Goal: Information Seeking & Learning: Learn about a topic

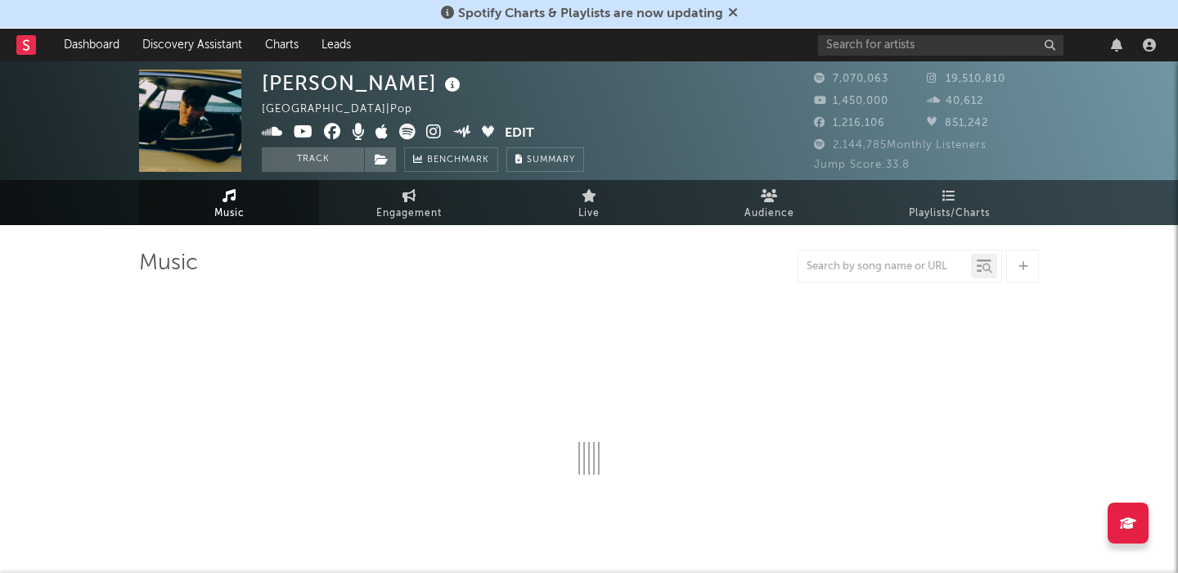
select select "6m"
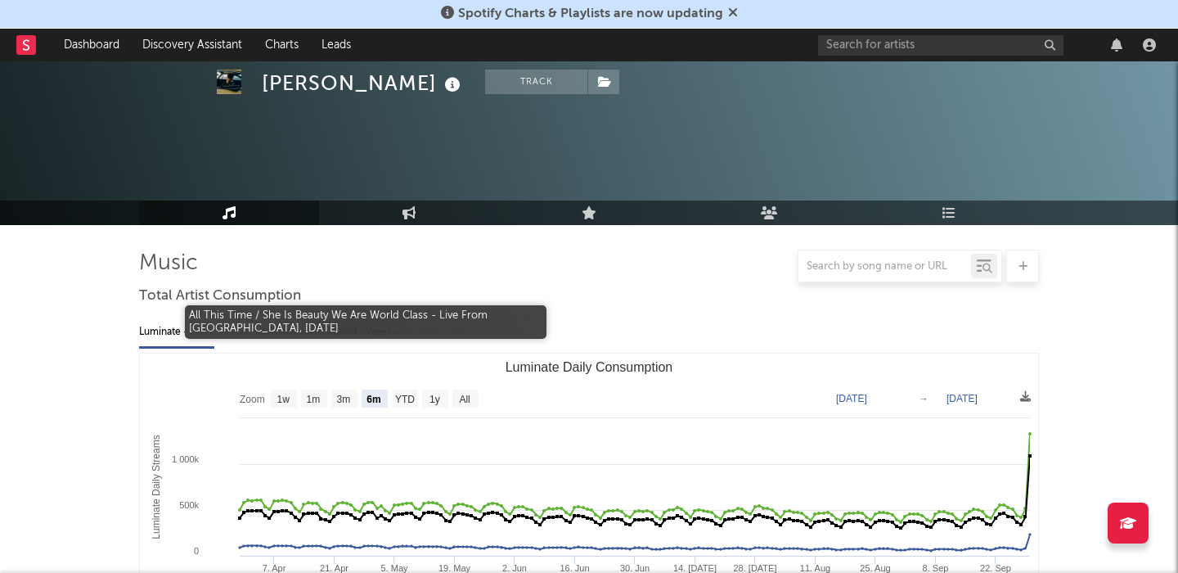
scroll to position [610, 0]
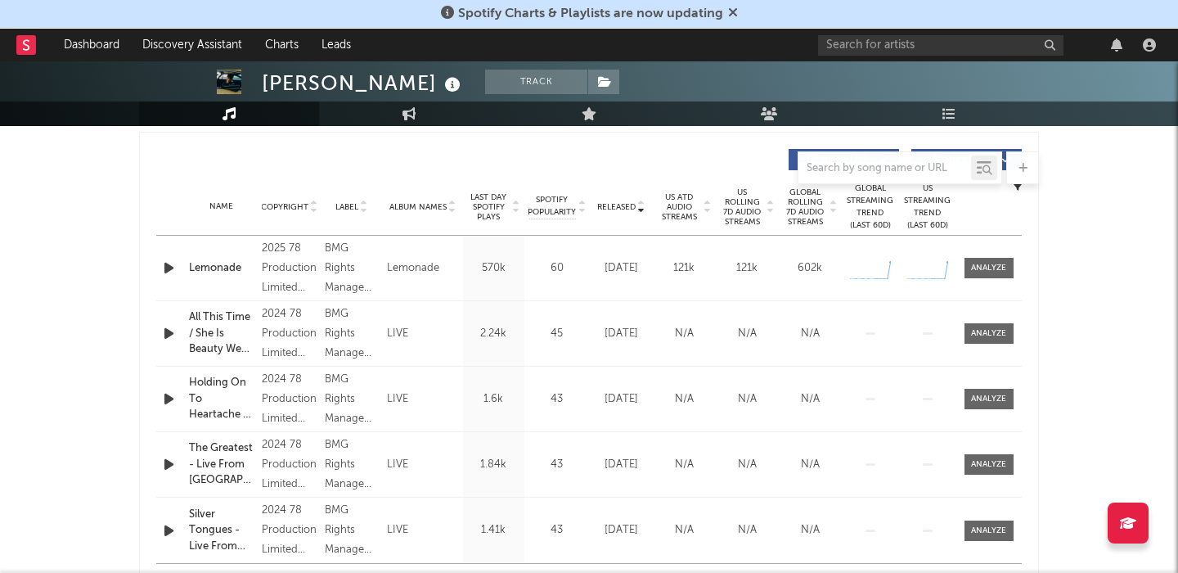
click at [169, 270] on icon "button" at bounding box center [168, 268] width 17 height 20
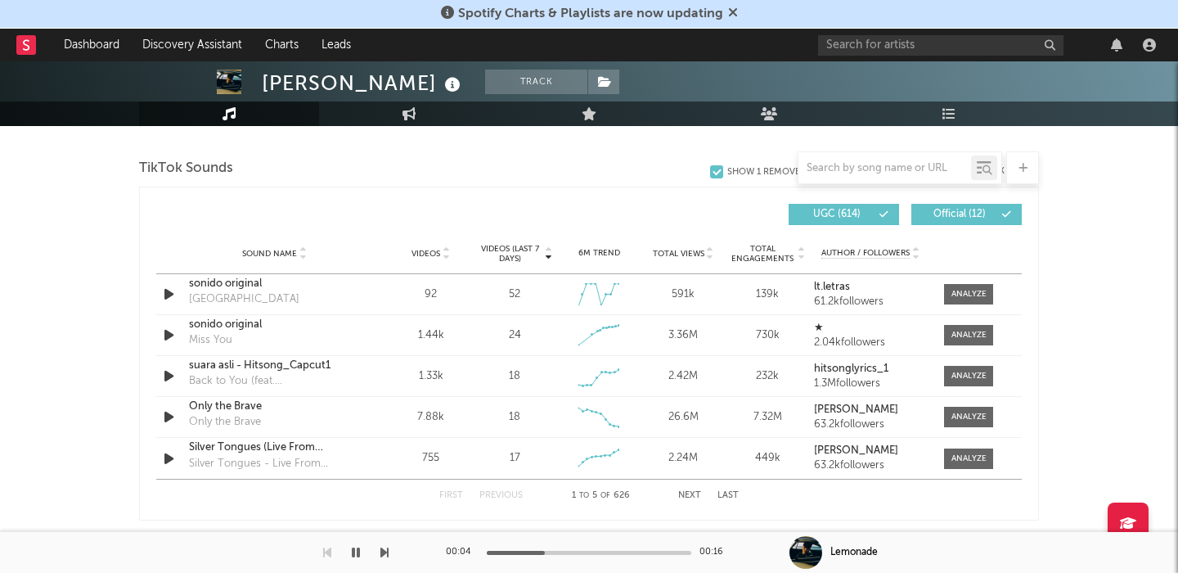
scroll to position [1177, 0]
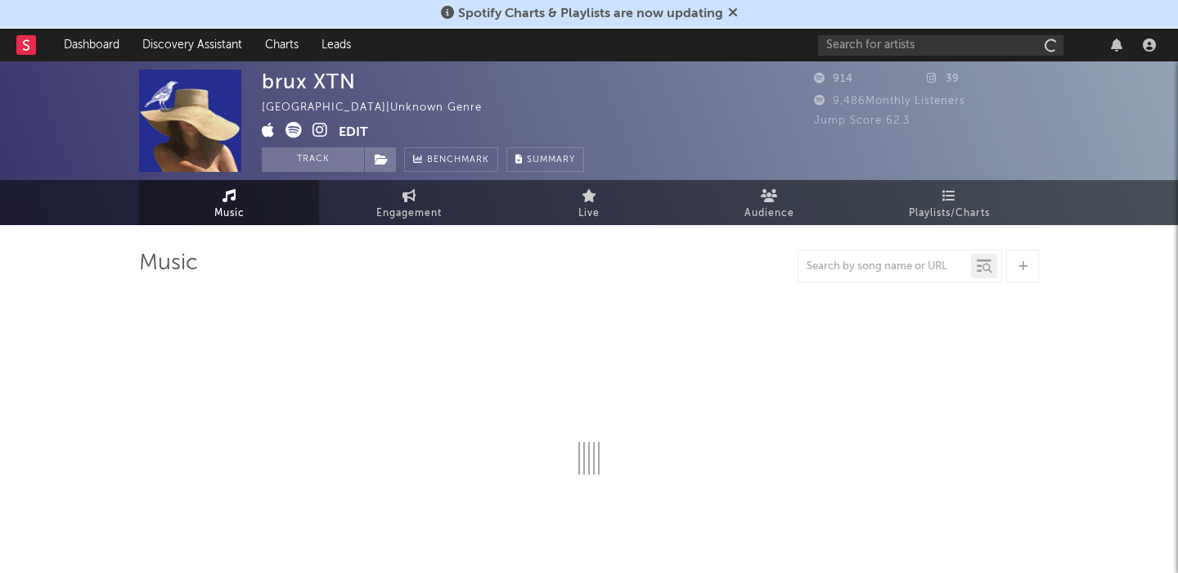
select select "1w"
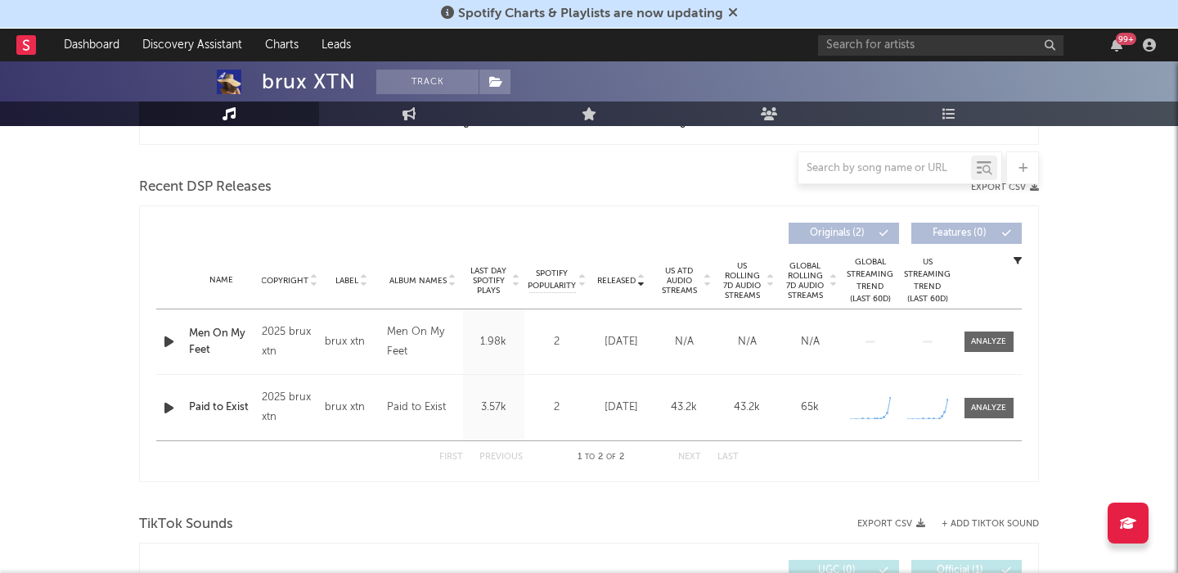
scroll to position [542, 0]
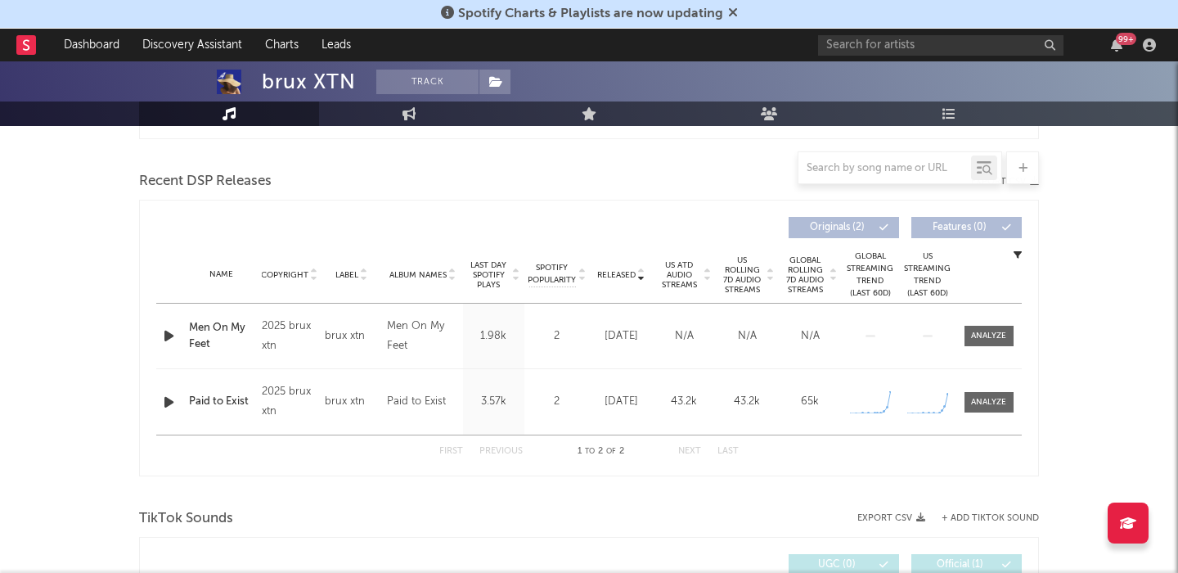
click at [172, 403] on icon "button" at bounding box center [168, 402] width 17 height 20
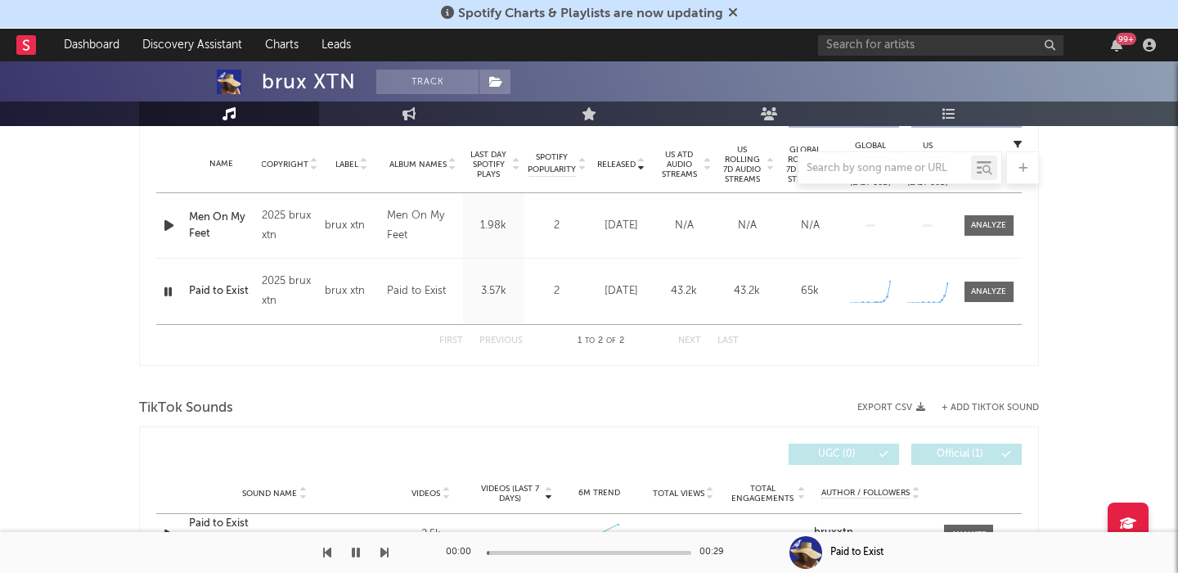
scroll to position [754, 0]
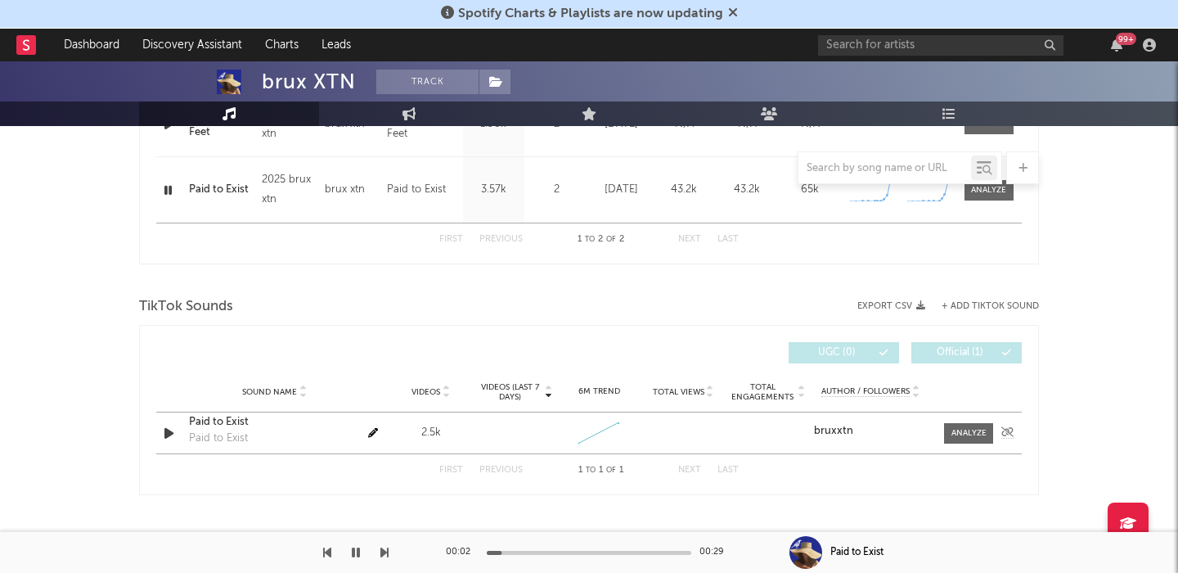
click at [981, 443] on div "Sound Name Paid to Exist Paid to Exist Videos 2.5k Videos (last 7 days) Weekly …" at bounding box center [589, 432] width 866 height 41
click at [970, 432] on div at bounding box center [969, 433] width 35 height 12
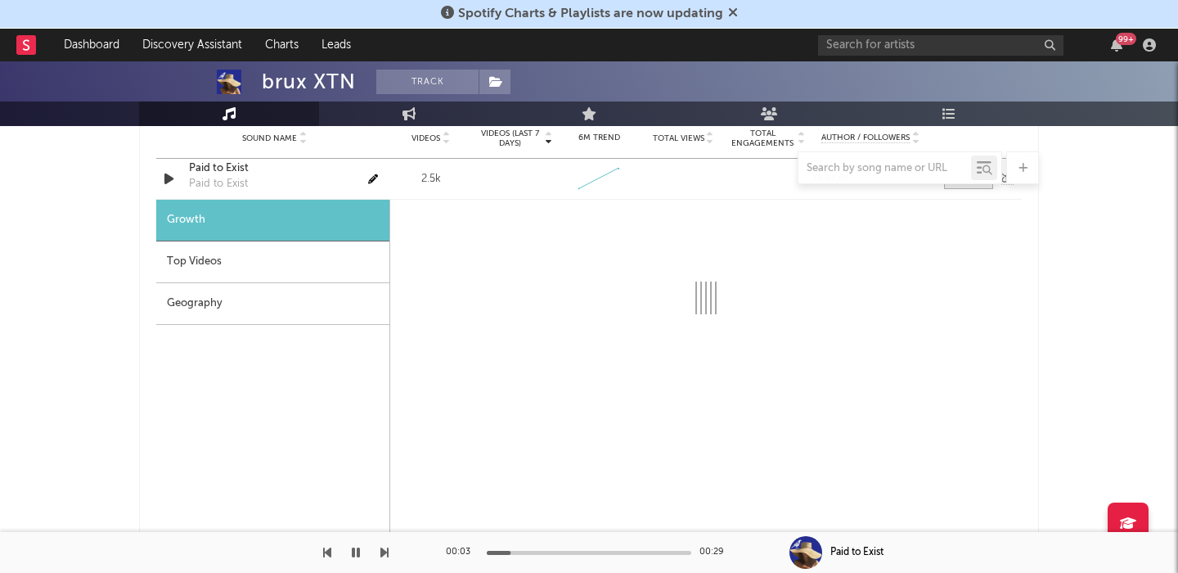
scroll to position [1024, 0]
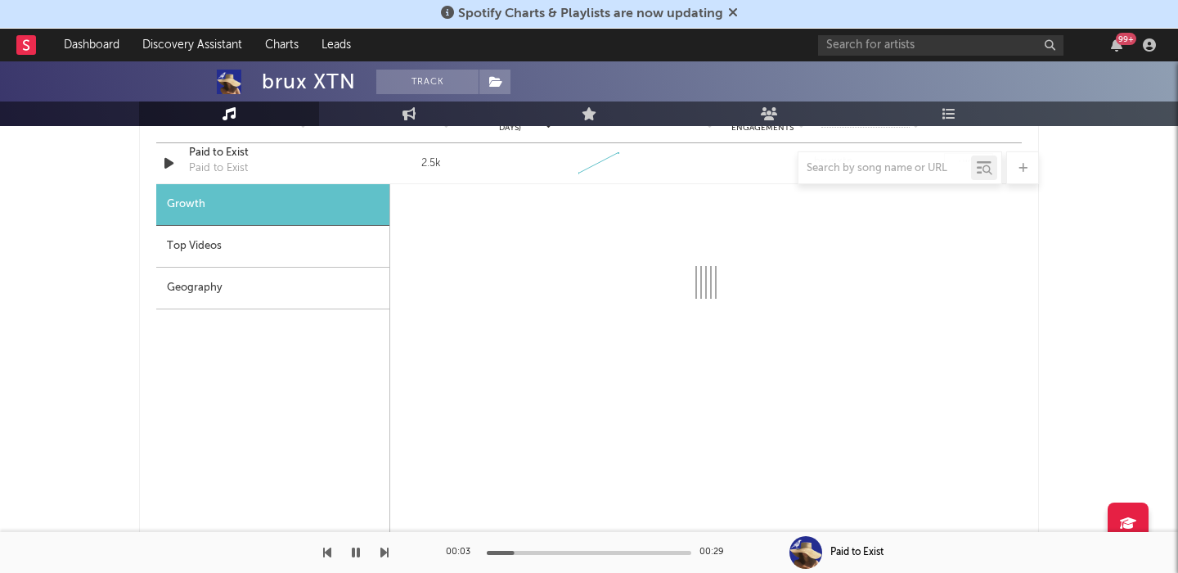
select select "1w"
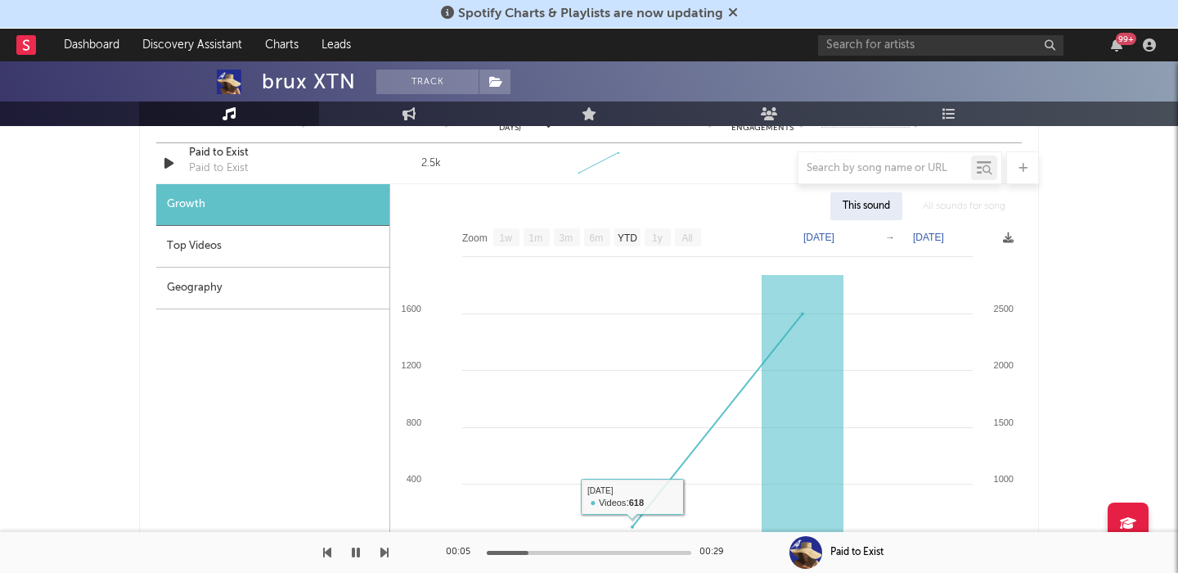
click at [226, 151] on div at bounding box center [589, 167] width 900 height 33
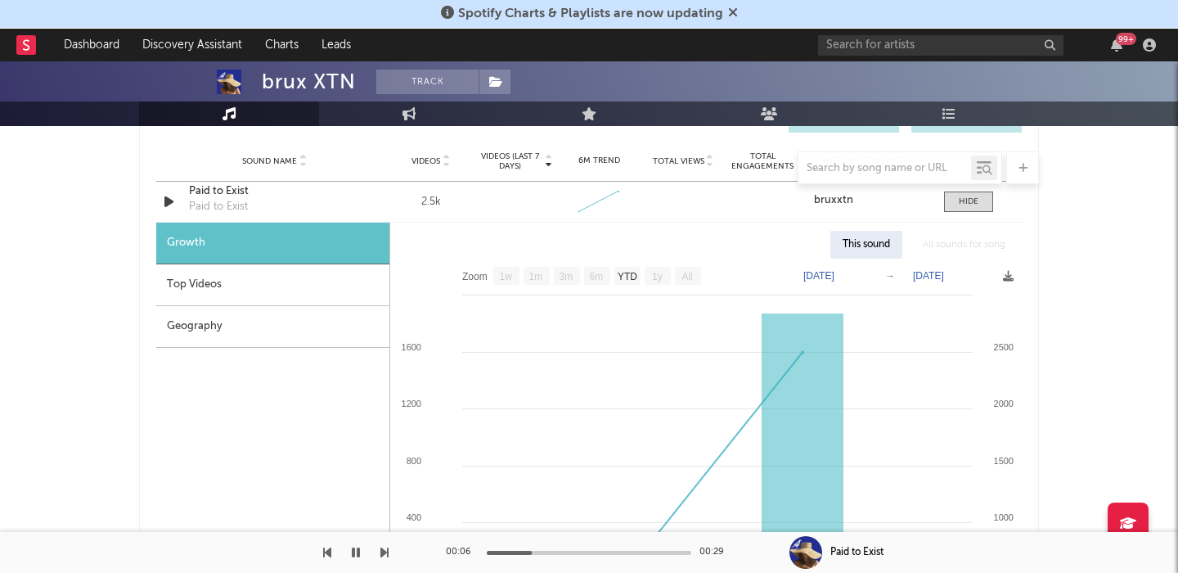
scroll to position [976, 0]
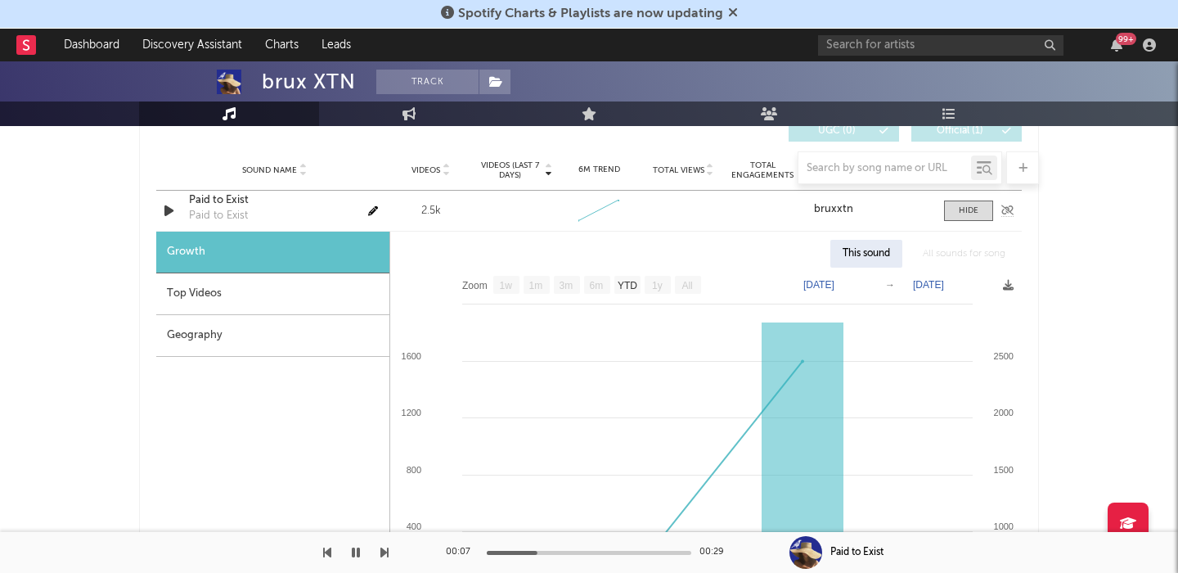
click at [231, 198] on div "Paid to Exist" at bounding box center [274, 200] width 171 height 16
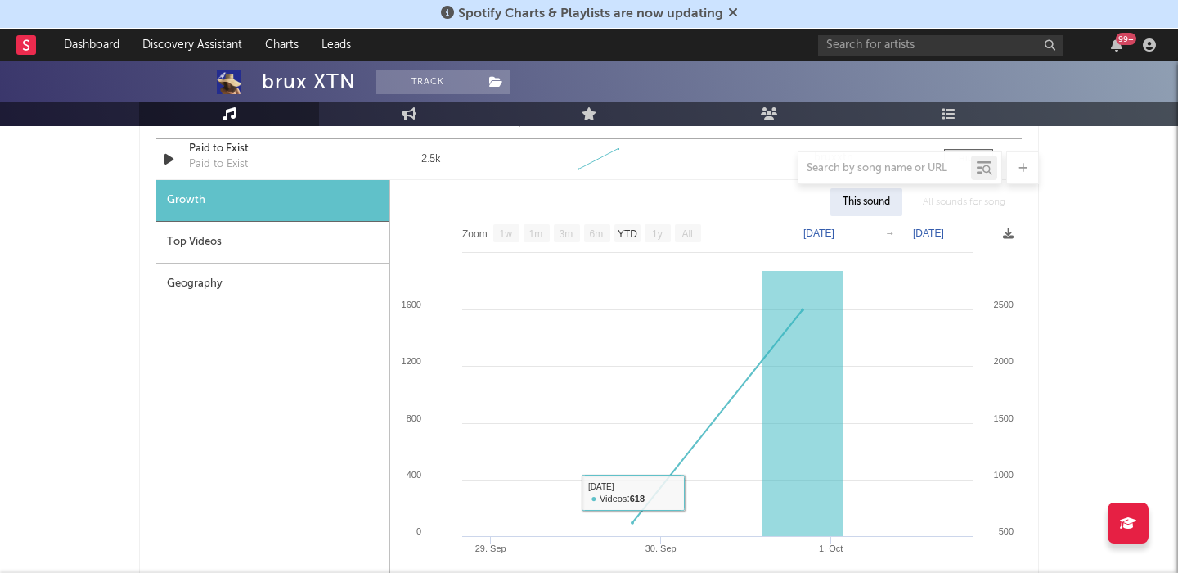
scroll to position [980, 0]
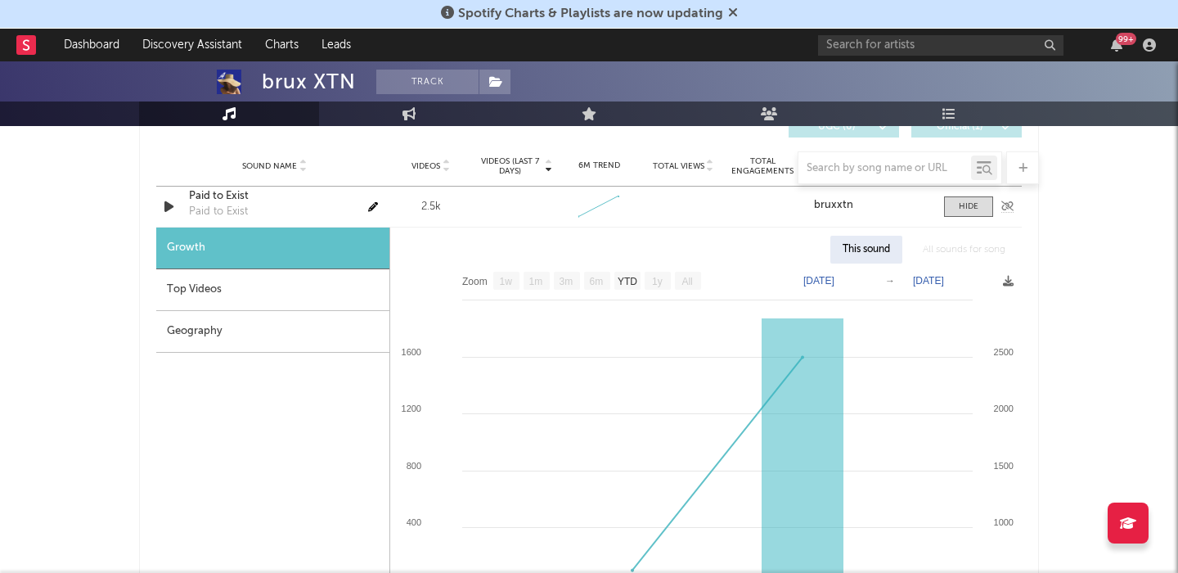
click at [168, 206] on icon "button" at bounding box center [168, 206] width 17 height 20
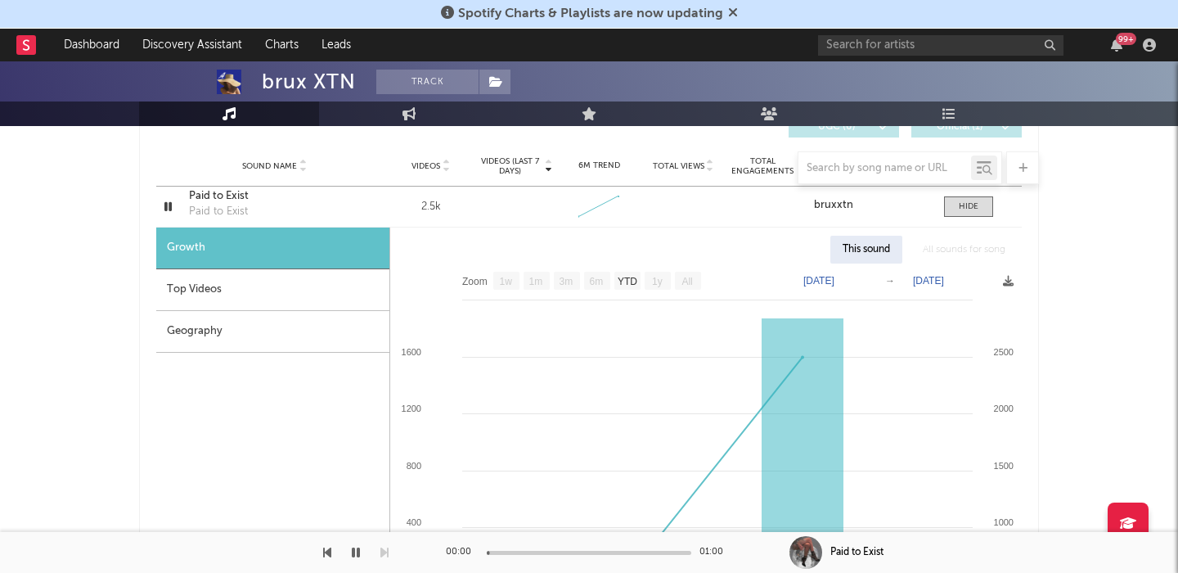
click at [200, 292] on div "Top Videos" at bounding box center [272, 290] width 233 height 42
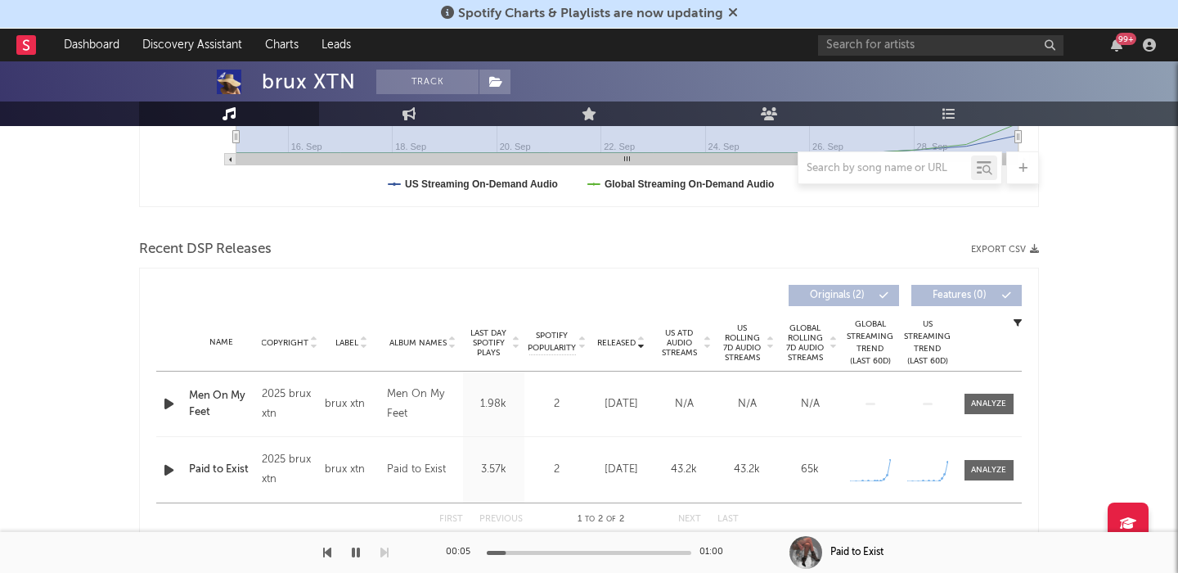
scroll to position [594, 0]
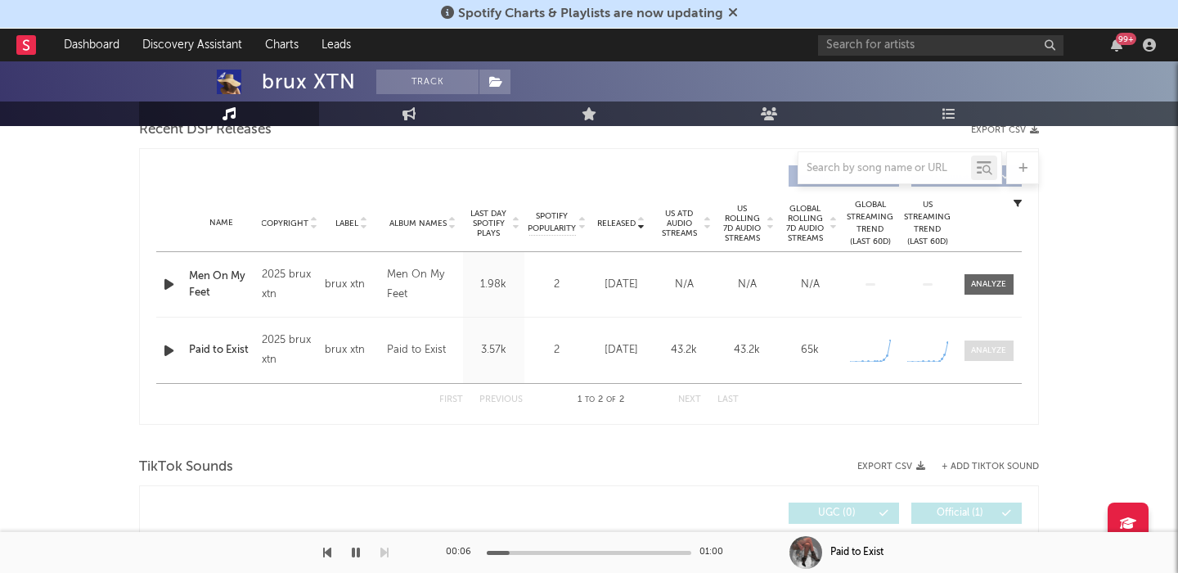
click at [993, 346] on div at bounding box center [988, 350] width 35 height 12
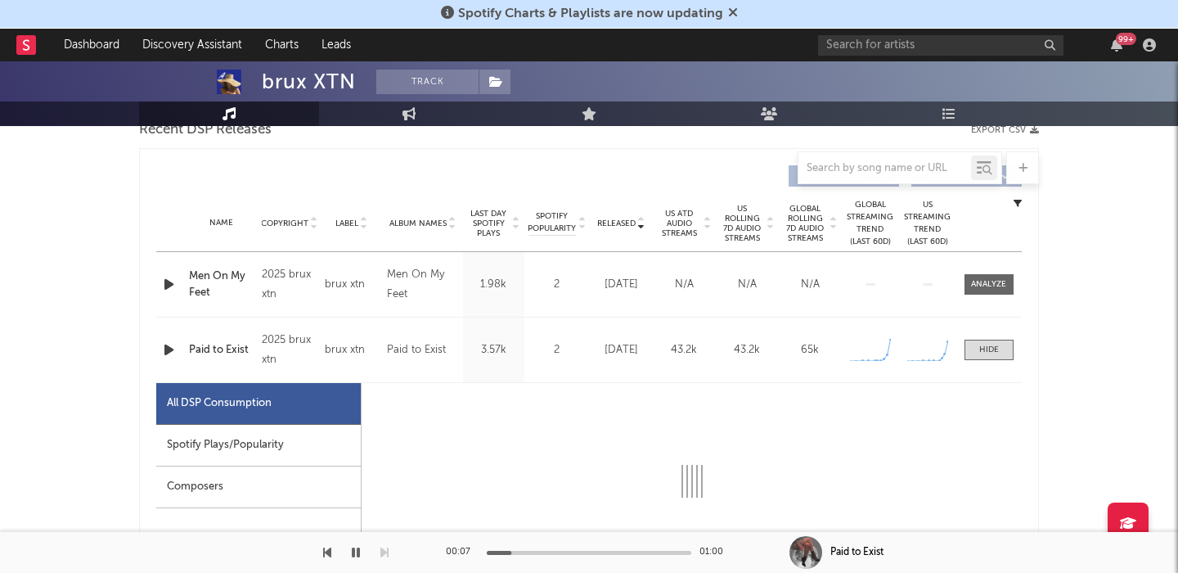
scroll to position [817, 0]
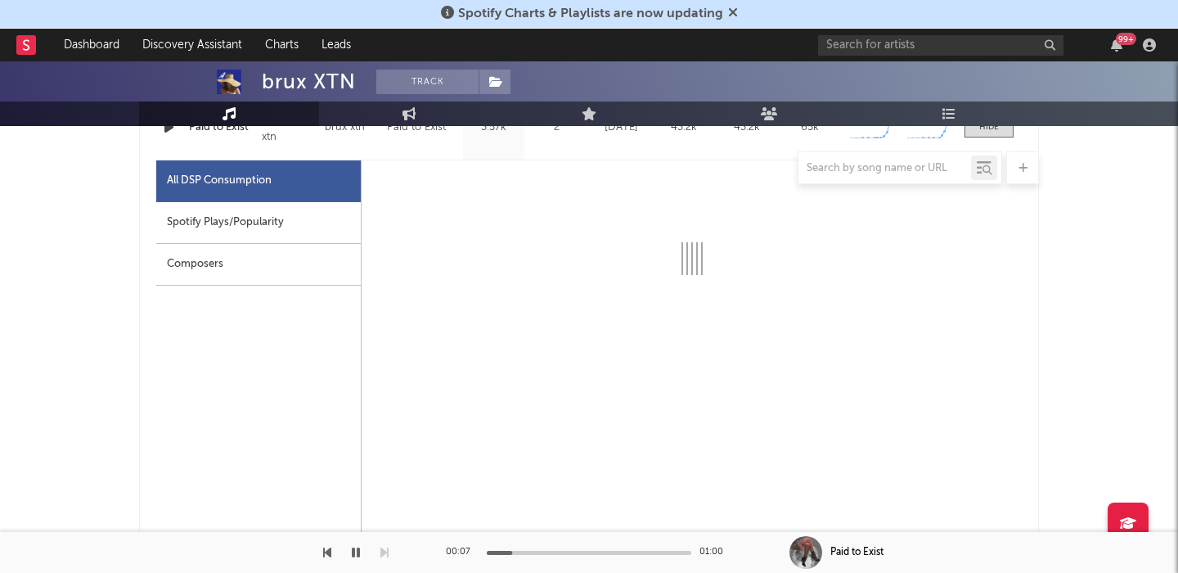
select select "1w"
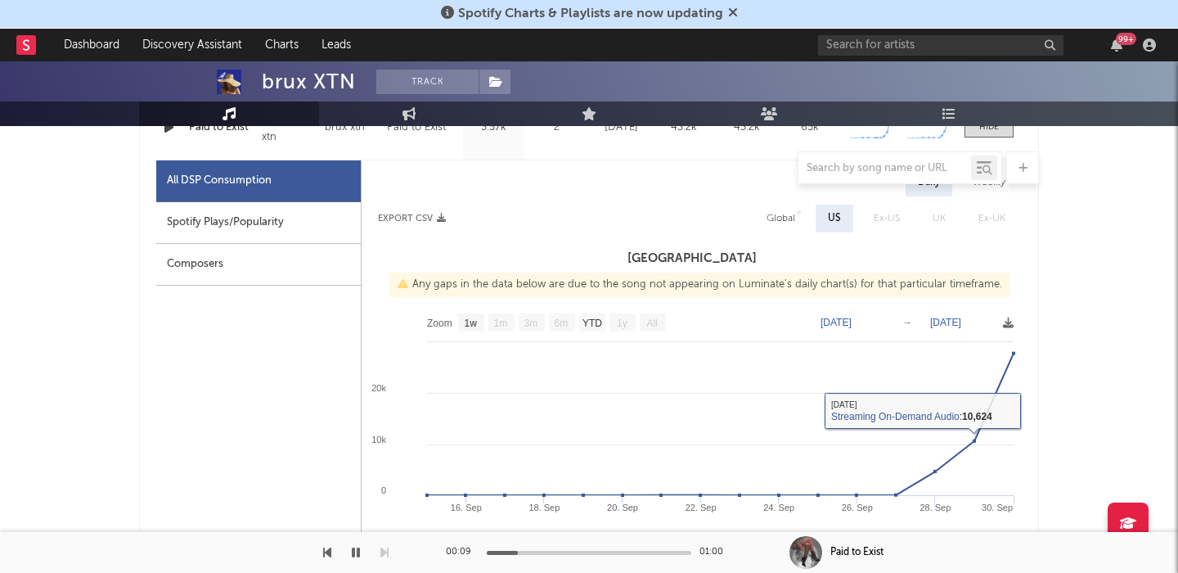
click at [767, 234] on div "Daily Weekly Export CSV Global US Ex-US UK Ex-UK United States Any gaps in the …" at bounding box center [692, 545] width 660 height 752
click at [782, 216] on div "Global" at bounding box center [781, 219] width 29 height 20
select select "1w"
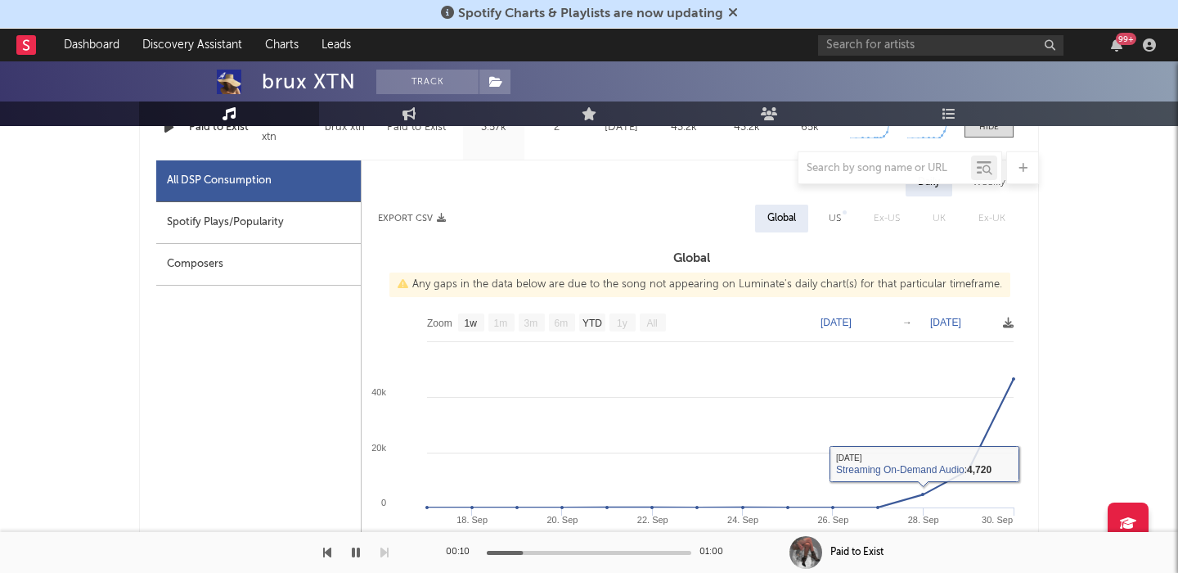
click at [237, 213] on div "Spotify Plays/Popularity" at bounding box center [258, 223] width 205 height 42
select select "1w"
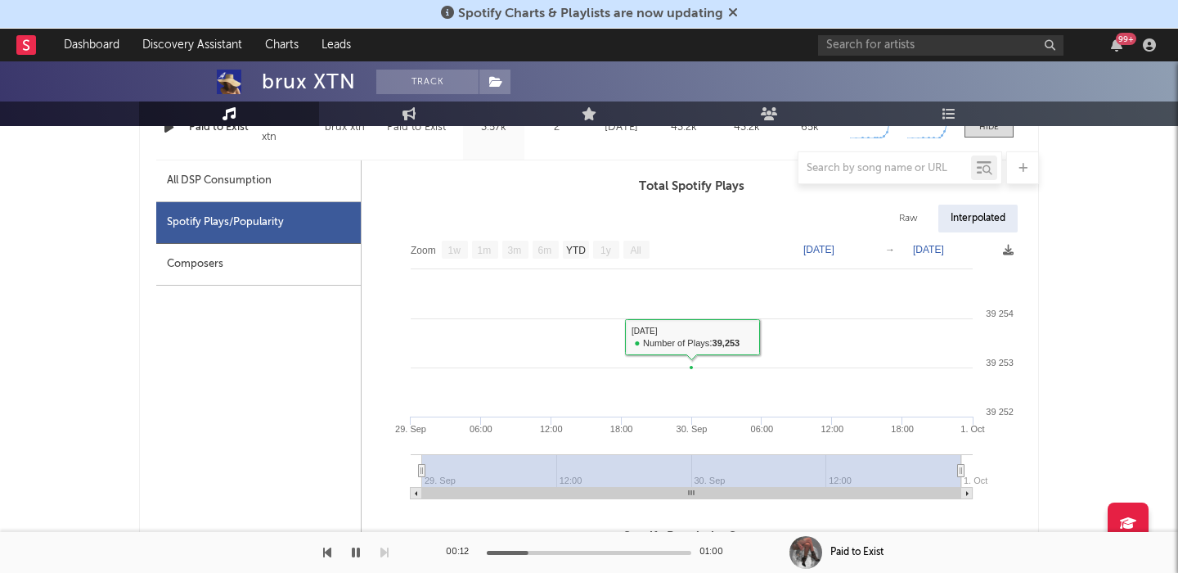
click at [911, 209] on div "Raw" at bounding box center [908, 219] width 43 height 28
select select "1w"
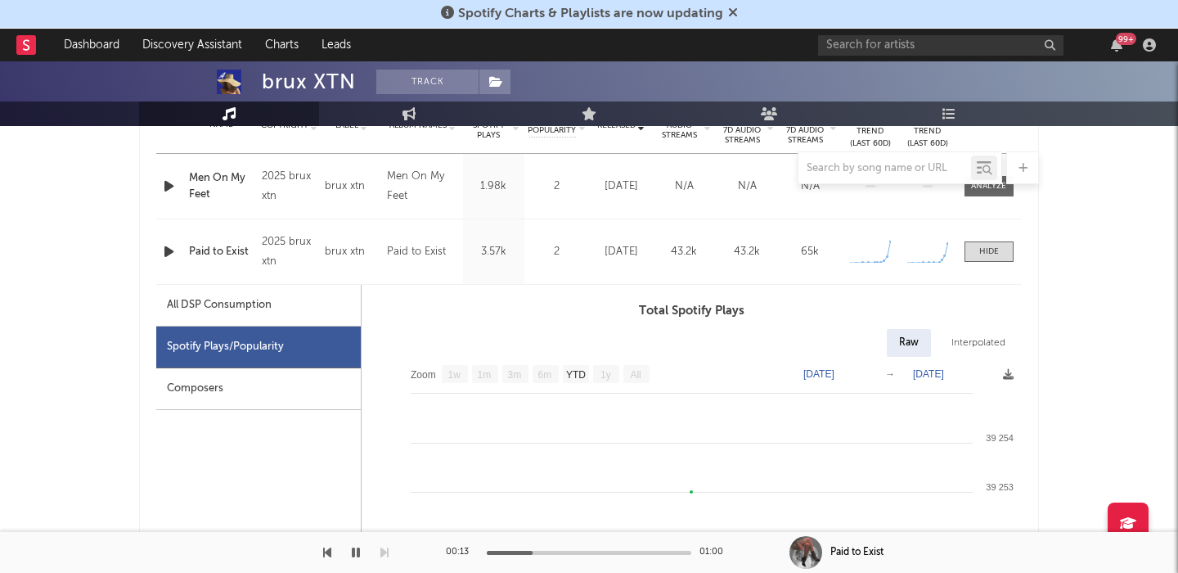
click at [195, 254] on div "Paid to Exist" at bounding box center [221, 252] width 65 height 16
click at [504, 82] on span at bounding box center [495, 82] width 33 height 25
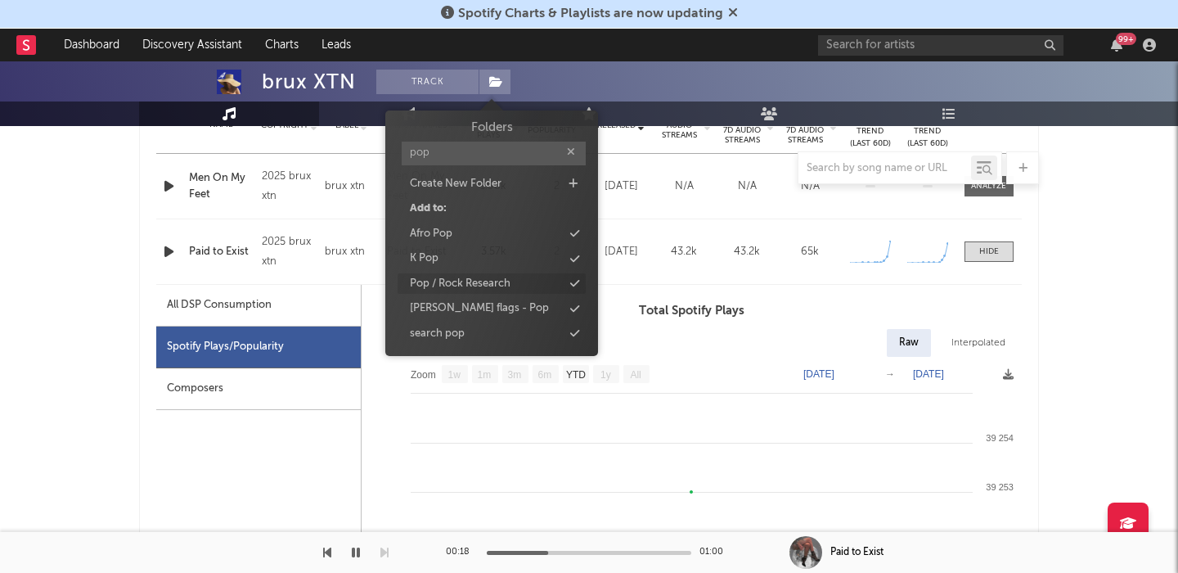
type input "pop"
click at [521, 283] on div "Pop / Rock Research" at bounding box center [492, 283] width 188 height 21
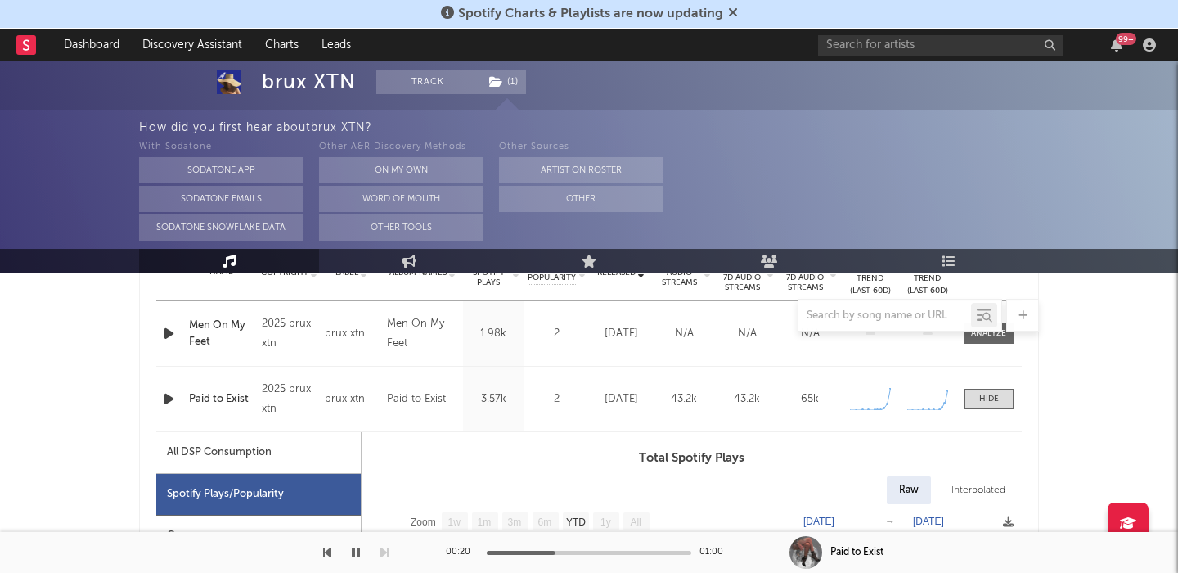
scroll to position [839, 0]
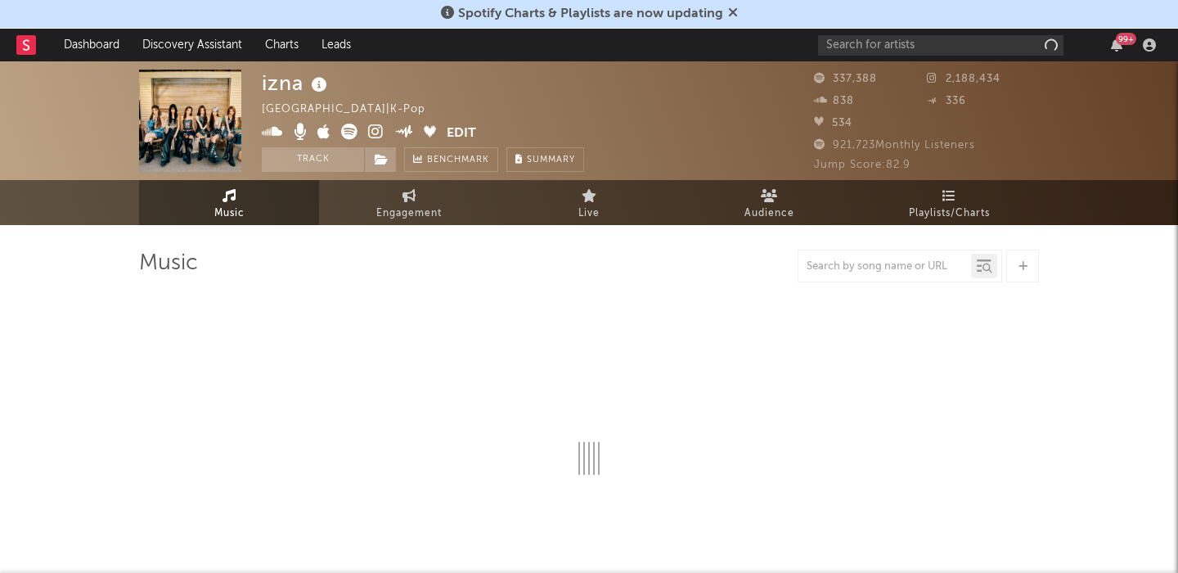
select select "6m"
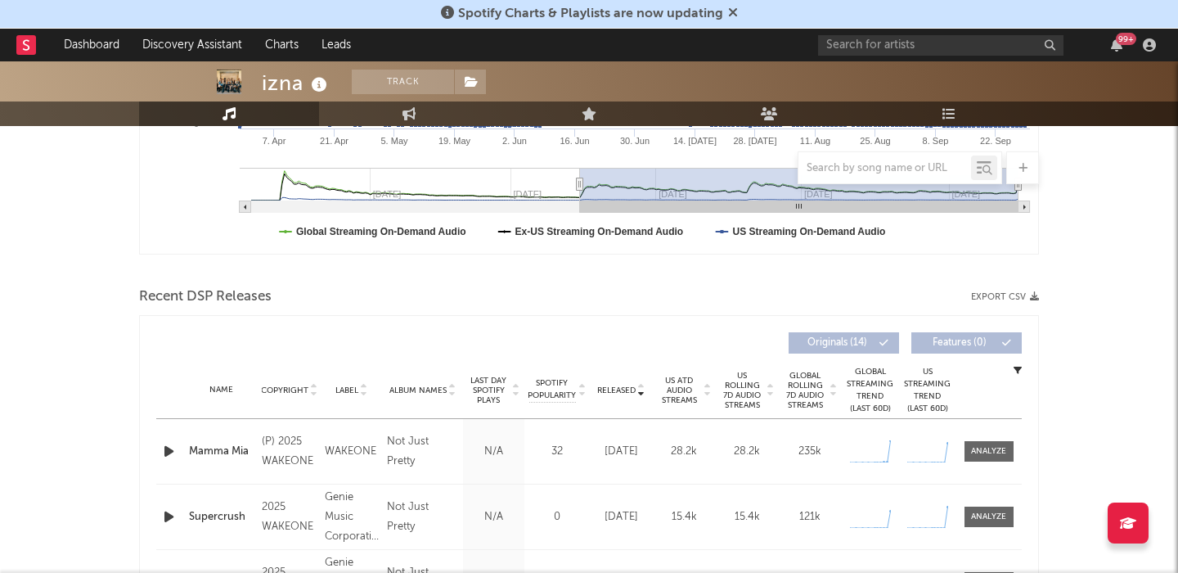
scroll to position [520, 0]
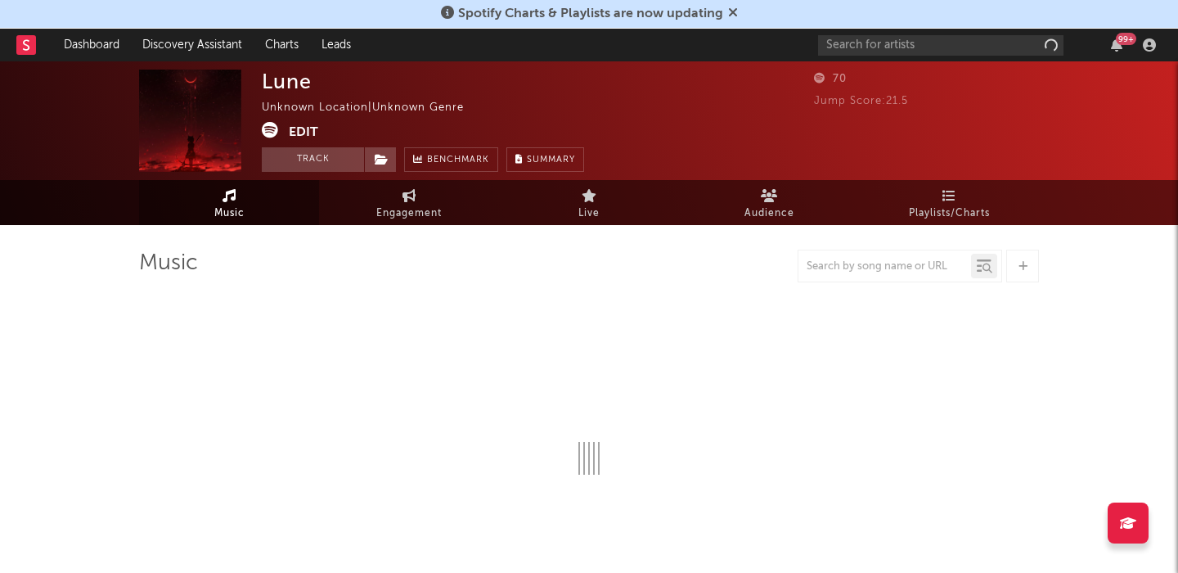
select select "1w"
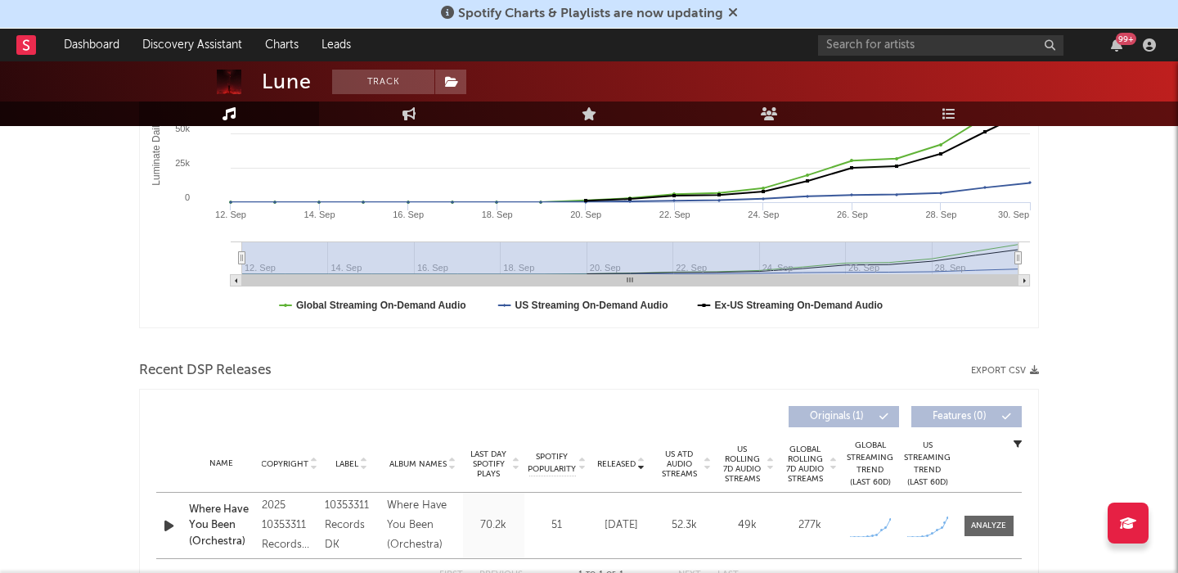
scroll to position [430, 0]
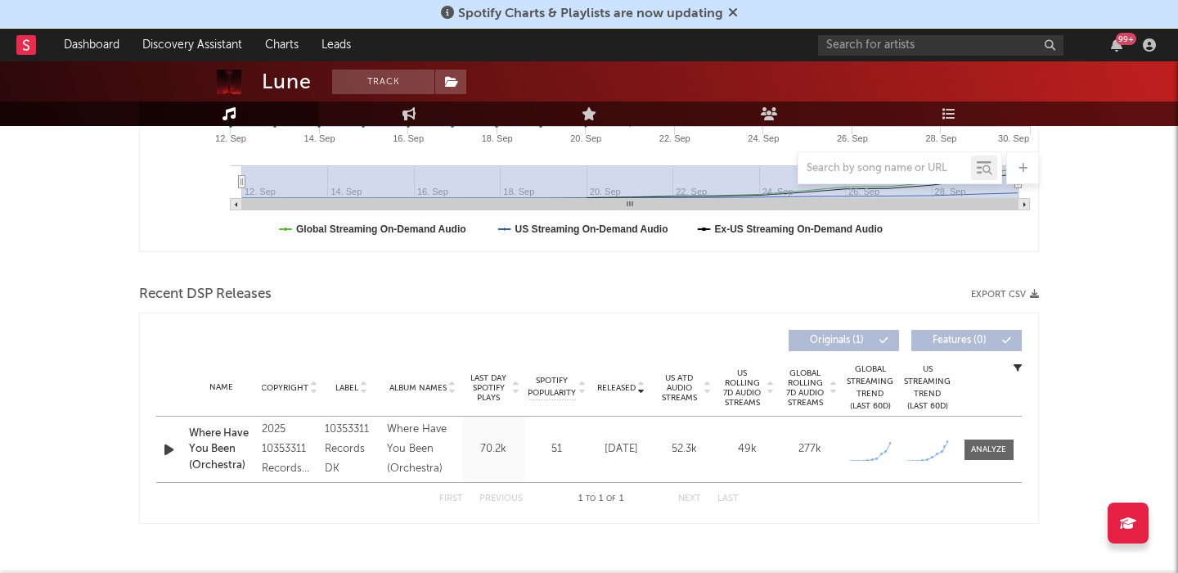
click at [161, 452] on icon "button" at bounding box center [168, 449] width 17 height 20
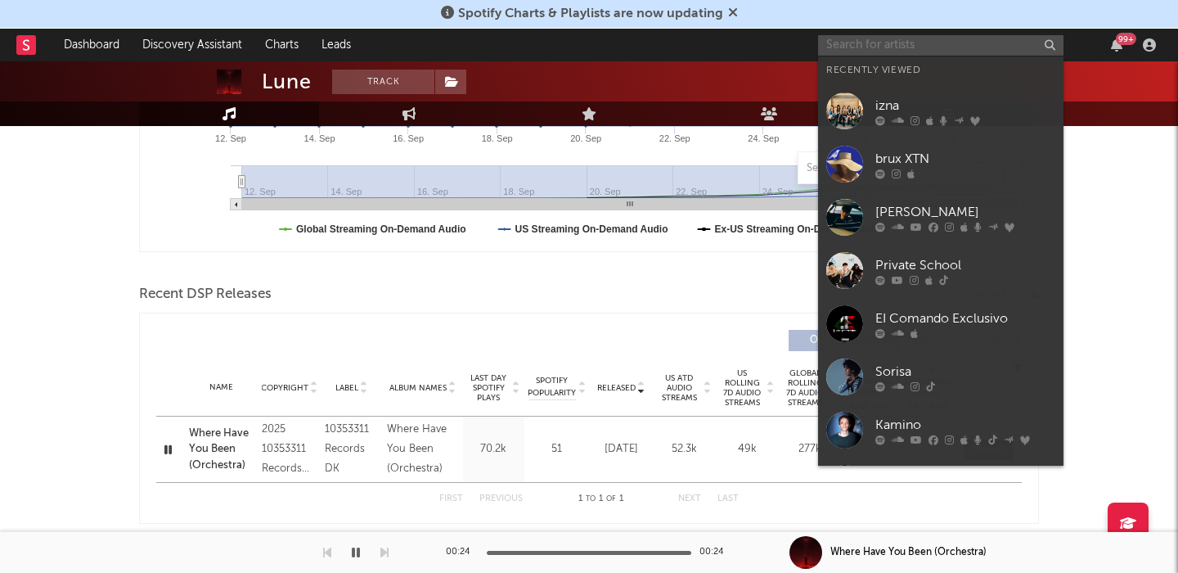
click at [920, 47] on input "text" at bounding box center [940, 45] width 245 height 20
paste input "https://open.spotify.com/track/5jQkEZhS3FjhZ9b5E4rGND?si=497d7fbdf1d34d9d"
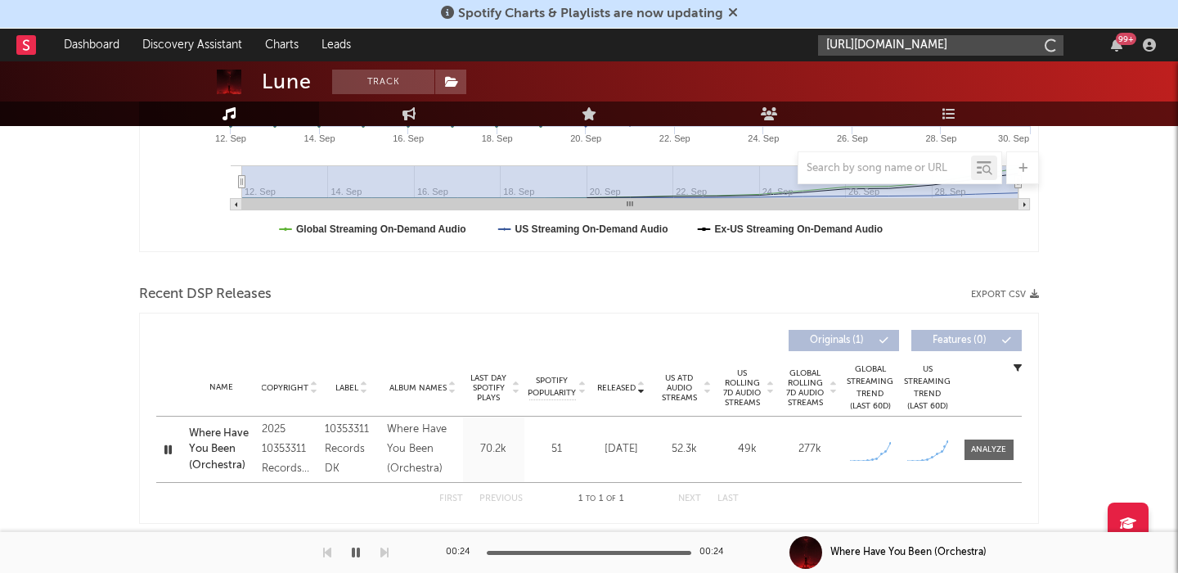
scroll to position [0, 218]
type input "https://open.spotify.com/track/5jQkEZhS3FjhZ9b5E4rGND?si=497d7fbdf1d34d9d"
click at [731, 11] on icon at bounding box center [733, 12] width 10 height 13
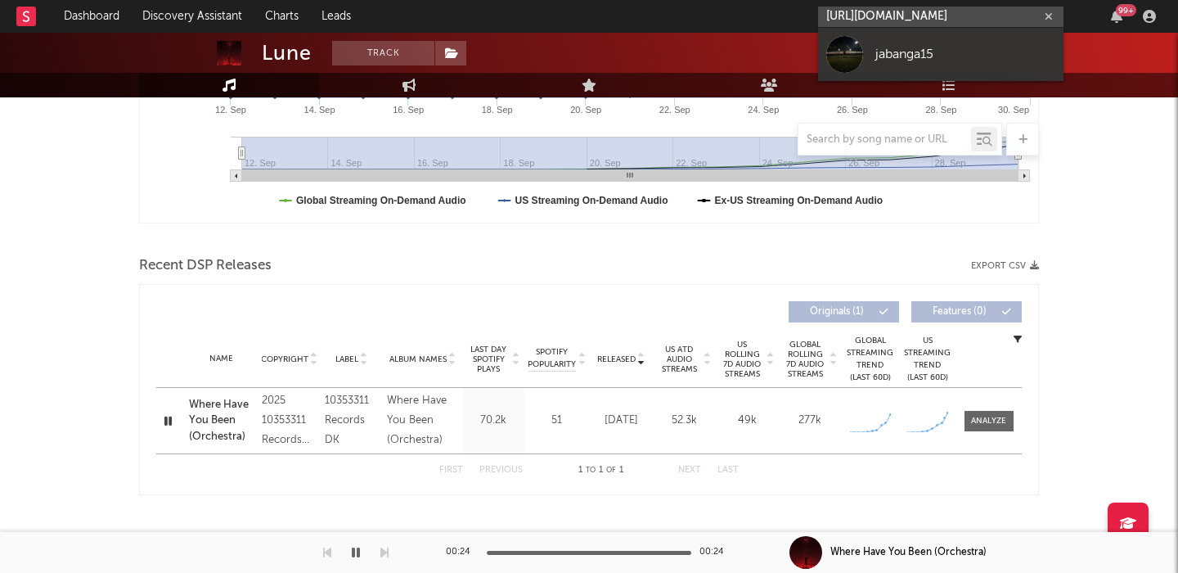
click at [932, 24] on input "https://open.spotify.com/track/5jQkEZhS3FjhZ9b5E4rGND?si=497d7fbdf1d34d9d" at bounding box center [940, 17] width 245 height 20
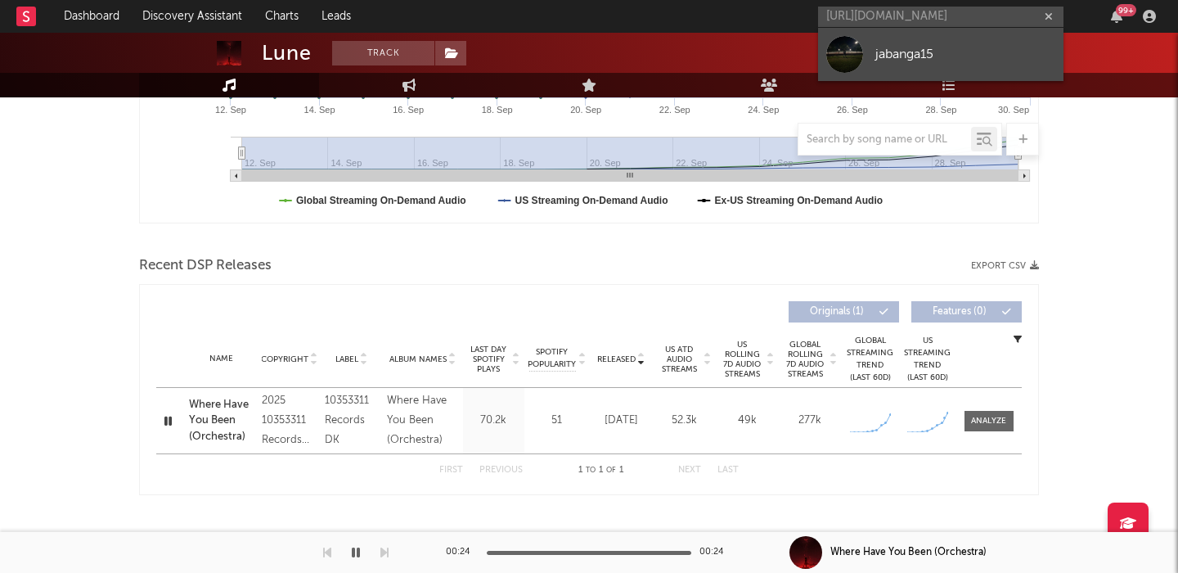
click at [934, 68] on link "jabanga15" at bounding box center [940, 54] width 245 height 53
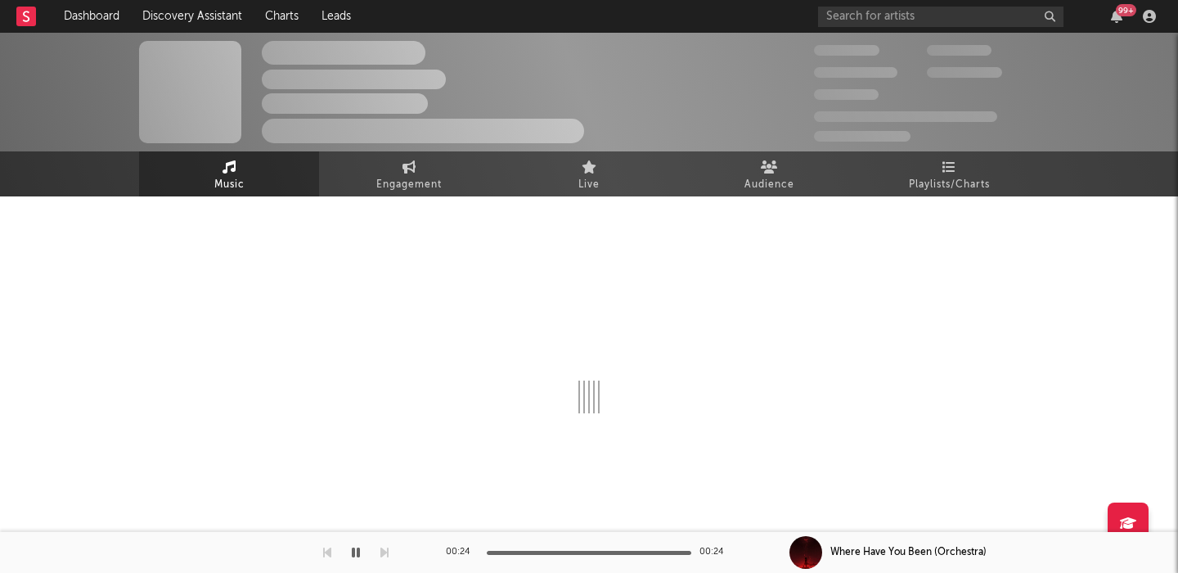
select select "1w"
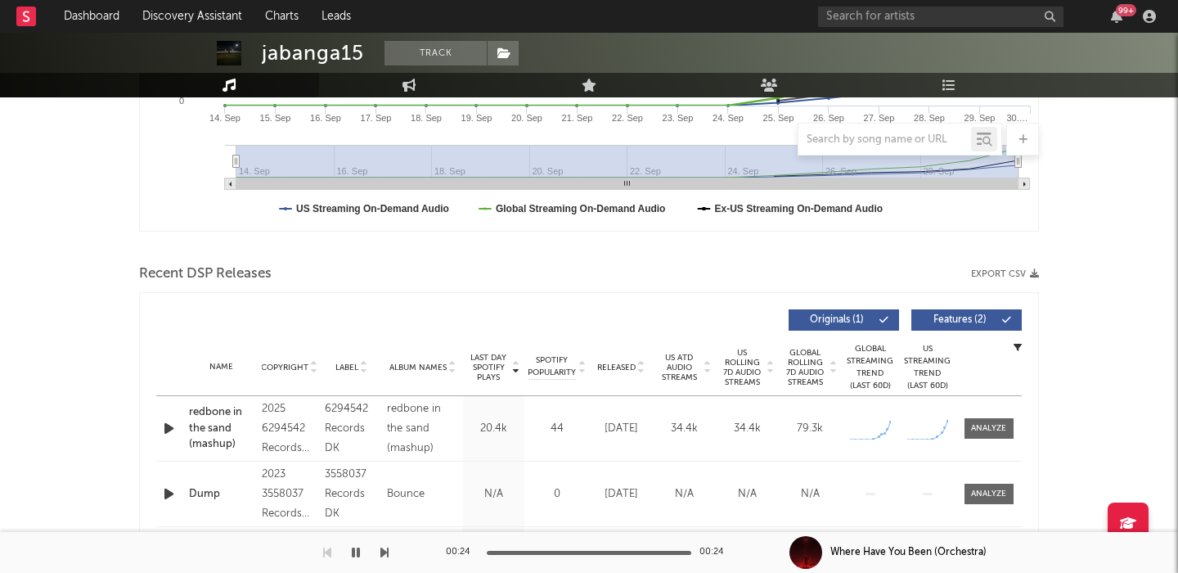
scroll to position [438, 0]
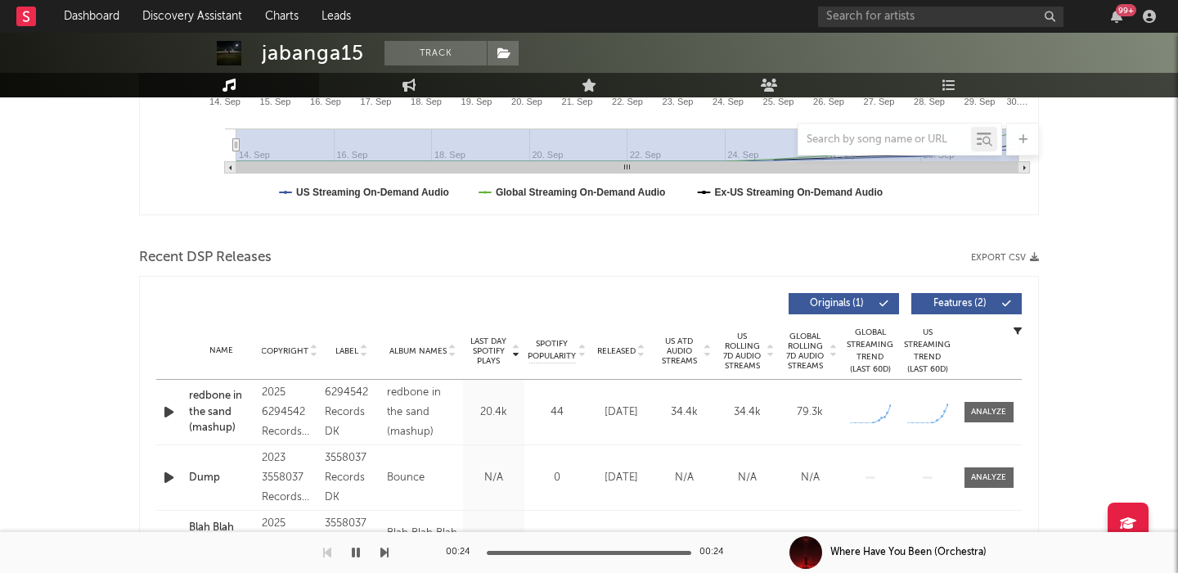
click at [172, 415] on icon "button" at bounding box center [168, 412] width 17 height 20
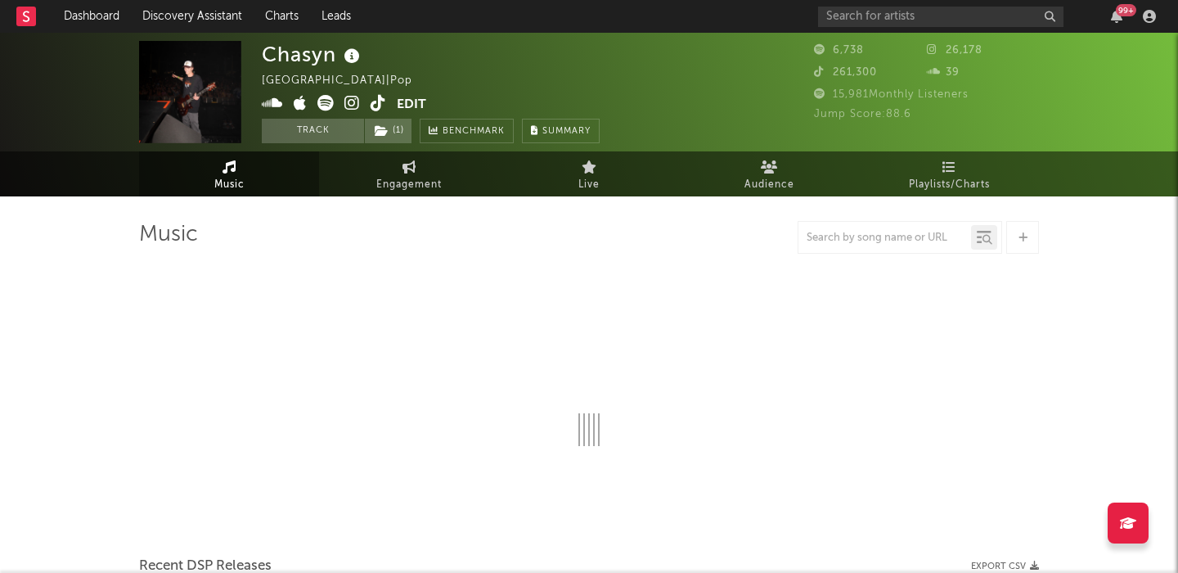
select select "6m"
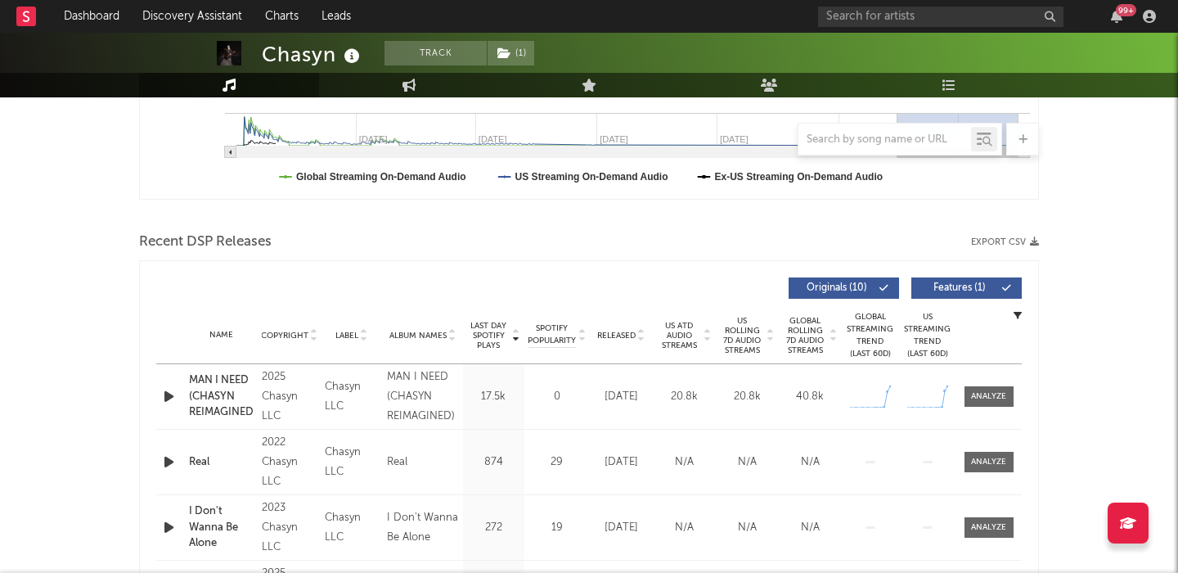
scroll to position [641, 0]
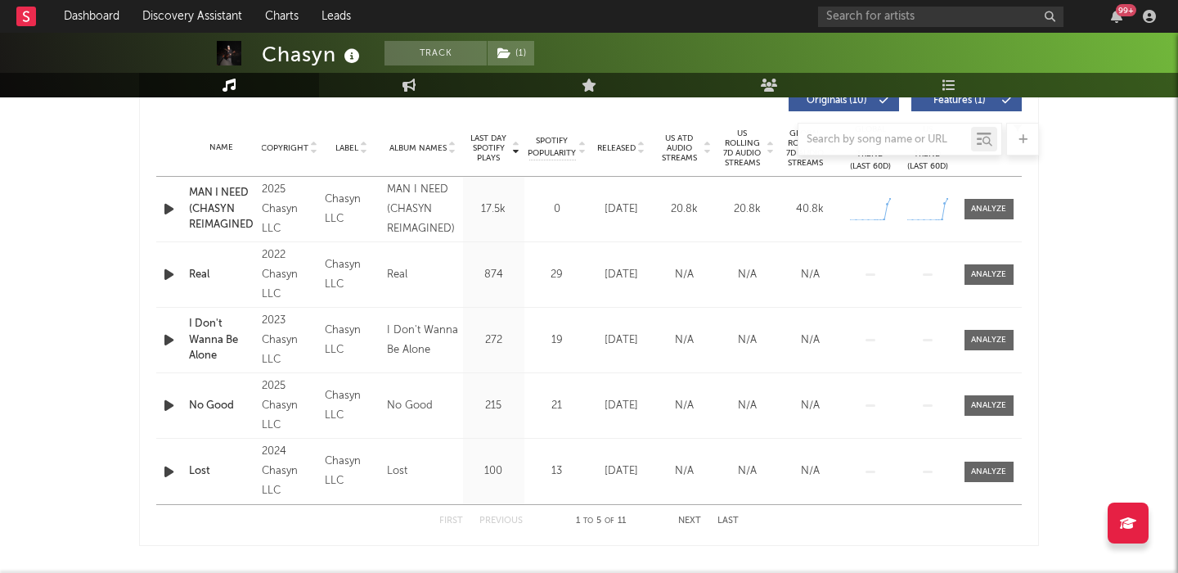
click at [171, 201] on icon "button" at bounding box center [168, 209] width 17 height 20
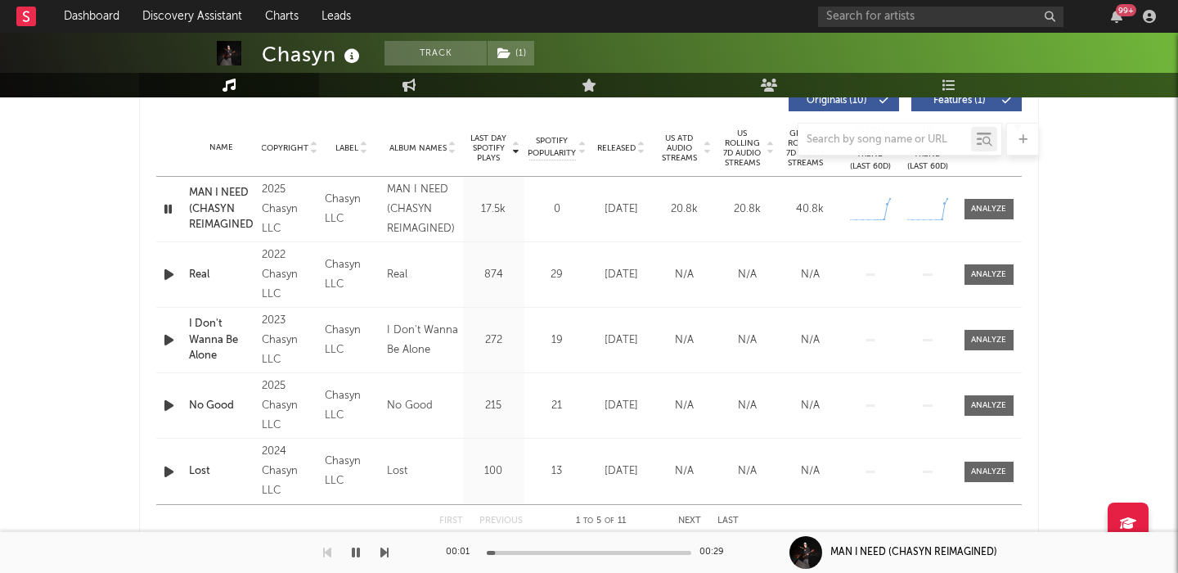
click at [755, 148] on div at bounding box center [589, 139] width 900 height 33
click at [986, 210] on div at bounding box center [988, 209] width 35 height 12
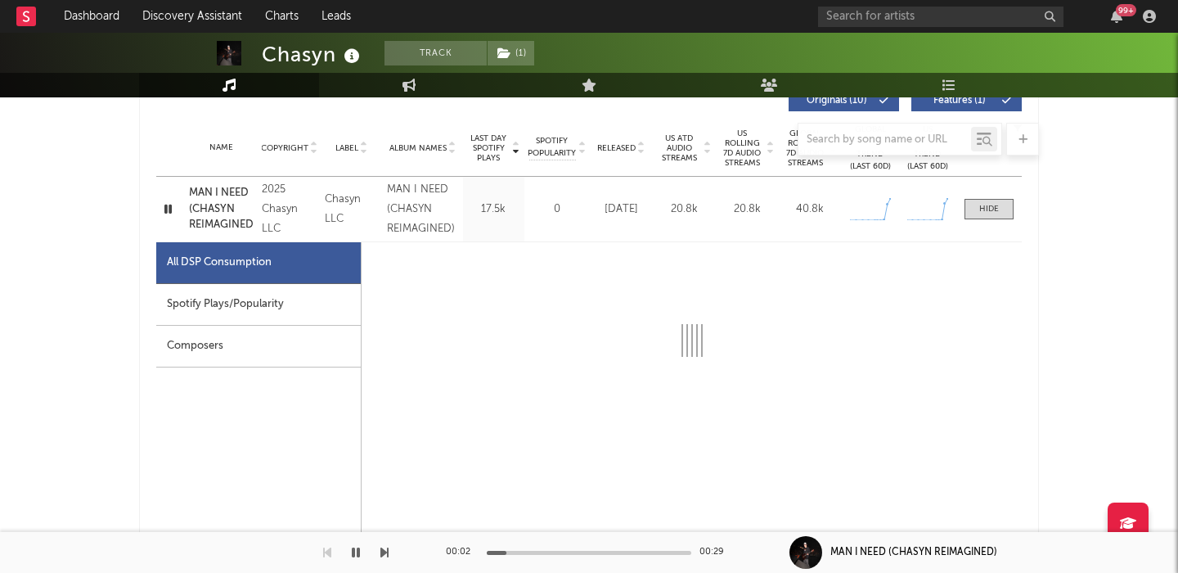
select select "1w"
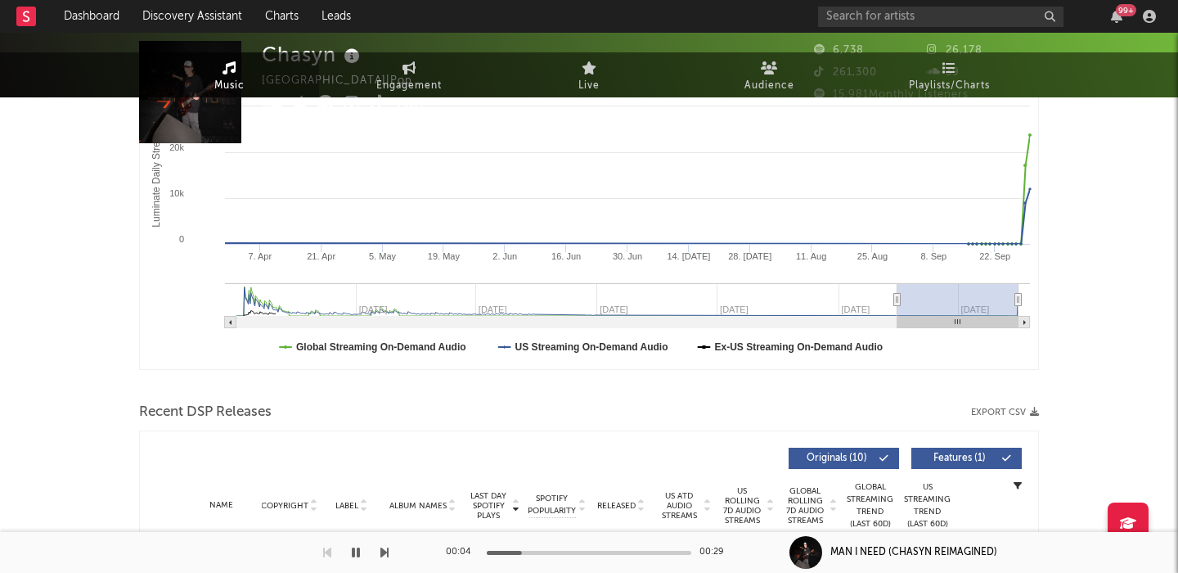
scroll to position [0, 0]
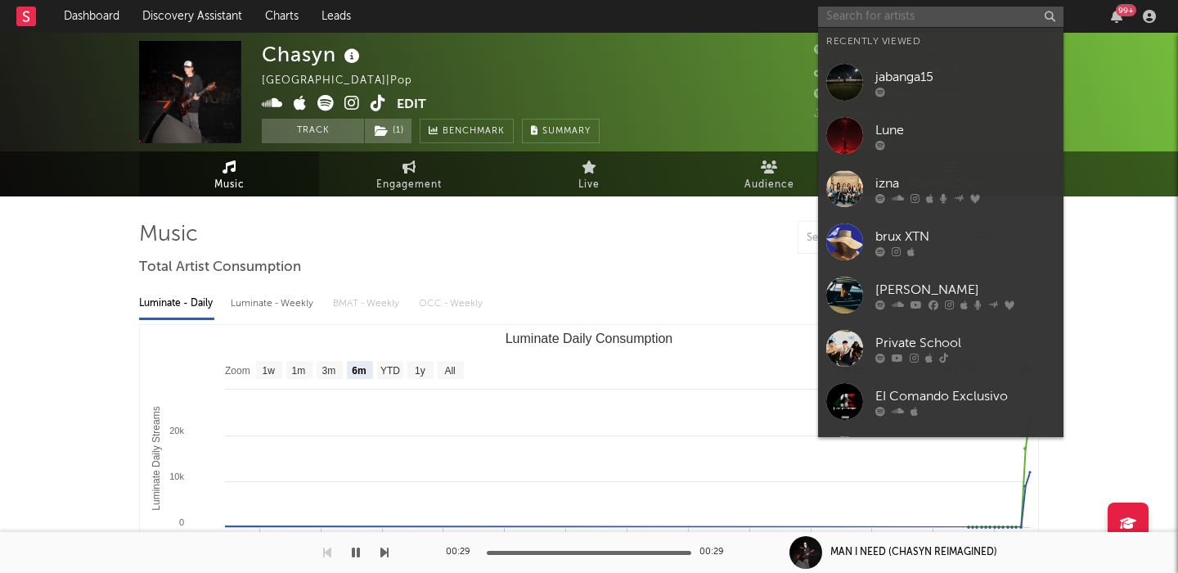
click at [916, 19] on input "text" at bounding box center [940, 17] width 245 height 20
paste input "https://open.spotify.com/artist/1U35nN8eXQXry3bbF53oKX?si=e7RmX8yaTW-y7bY3tj1XRg"
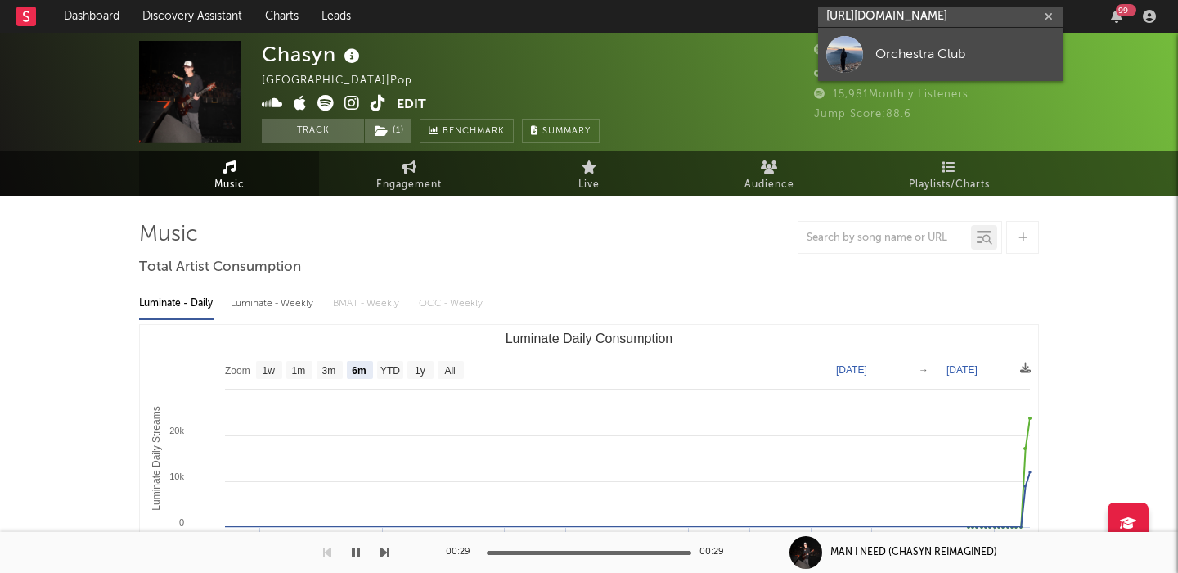
type input "https://open.spotify.com/artist/1U35nN8eXQXry3bbF53oKX?si=e7RmX8yaTW-y7bY3tj1XRg"
click at [965, 53] on div "Orchestra Club" at bounding box center [965, 54] width 180 height 20
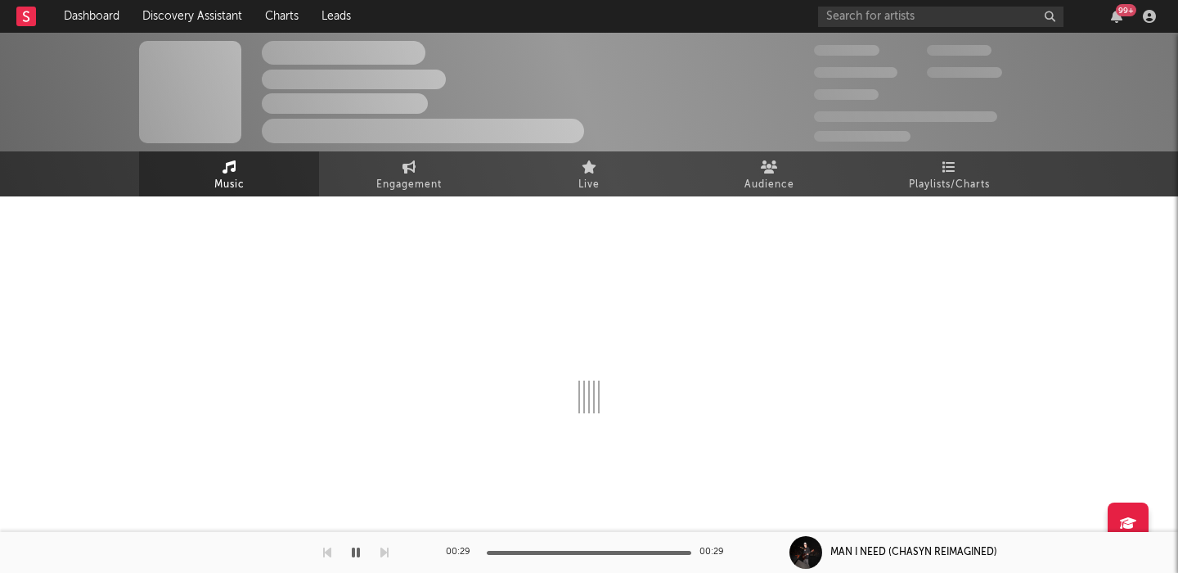
select select "1w"
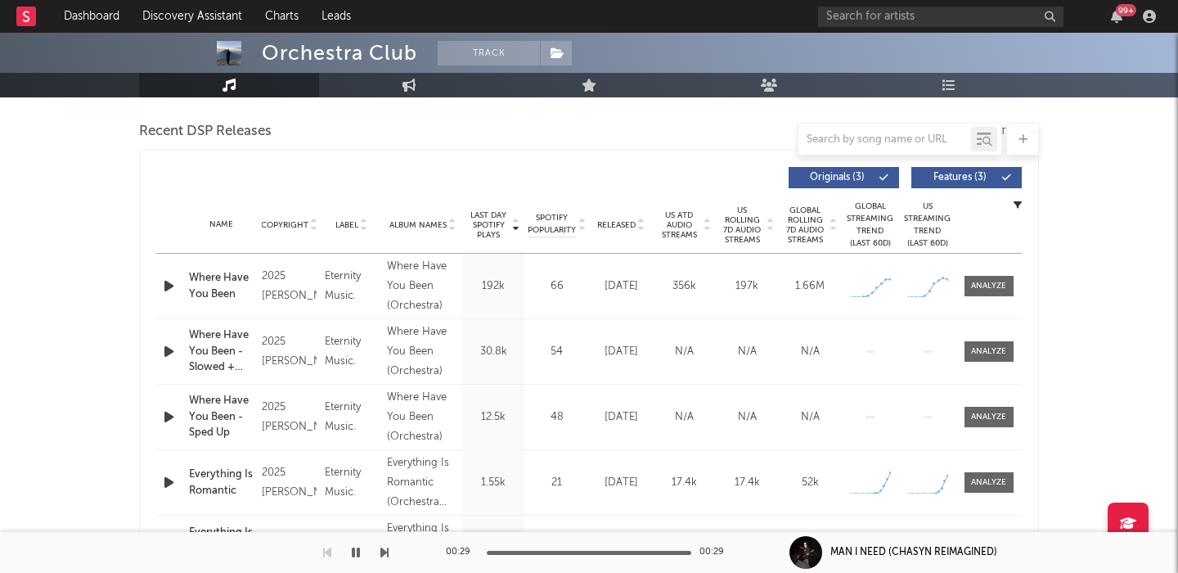
scroll to position [611, 0]
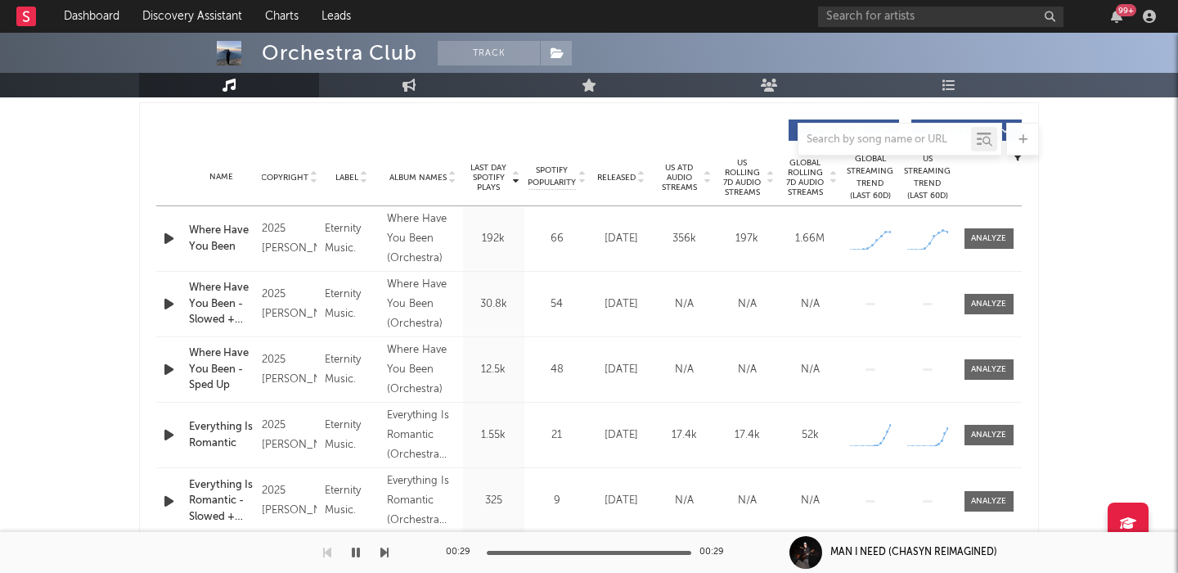
click at [736, 185] on span "US Rolling 7D Audio Streams" at bounding box center [742, 177] width 45 height 39
click at [982, 307] on div at bounding box center [988, 304] width 35 height 12
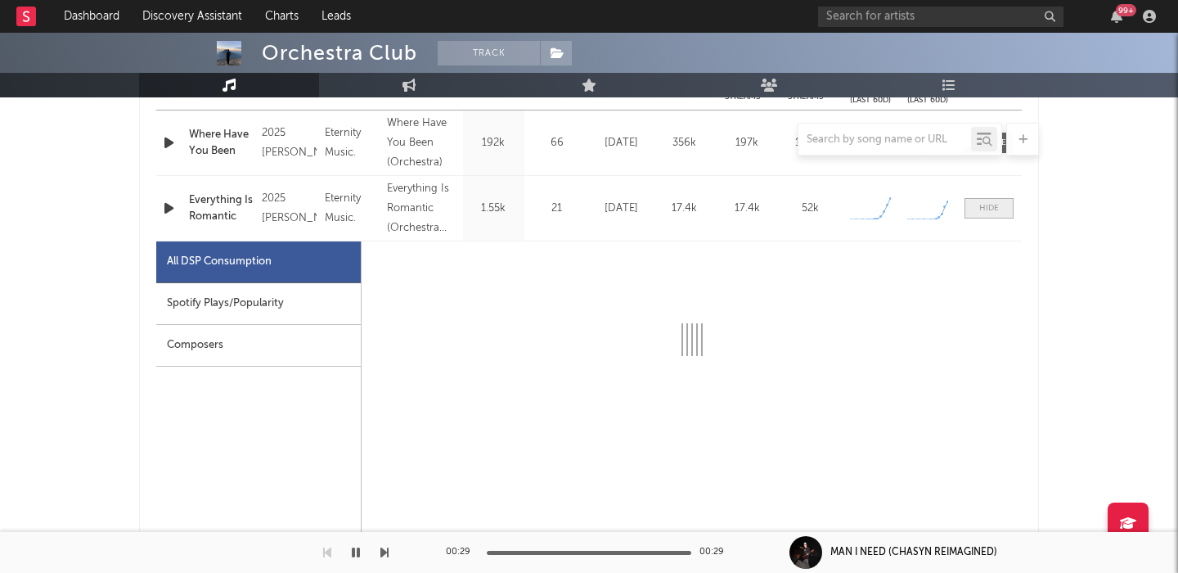
scroll to position [808, 0]
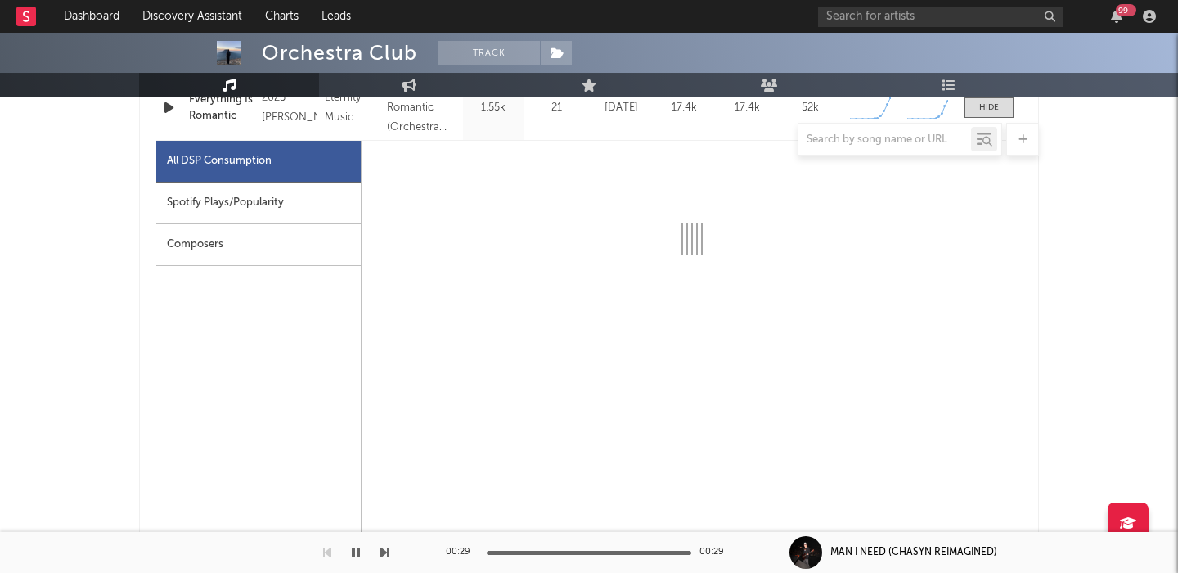
select select "1w"
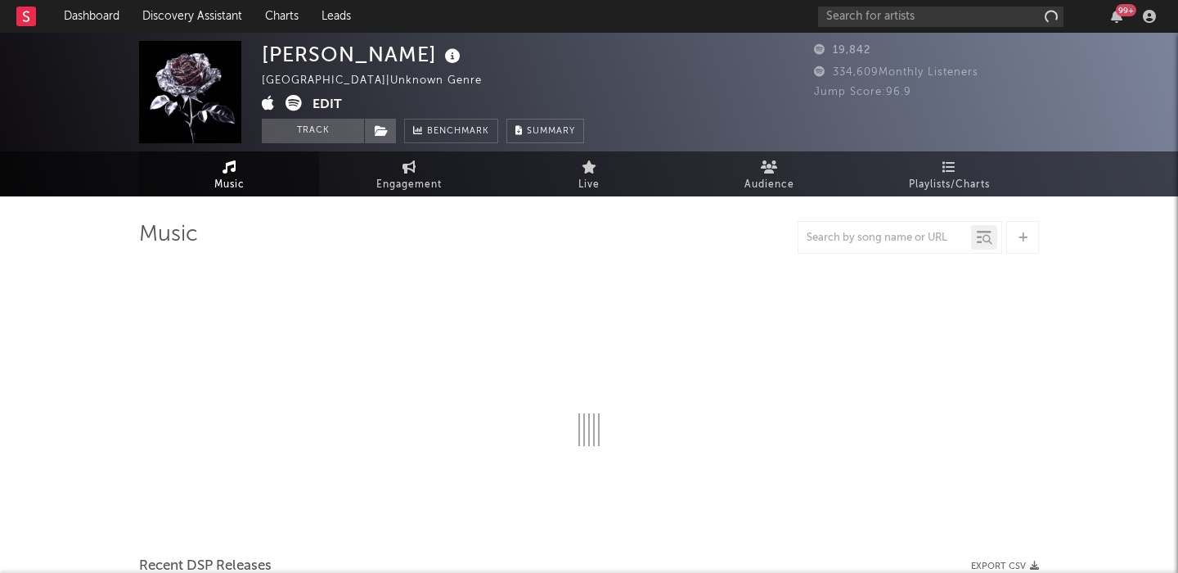
select select "1w"
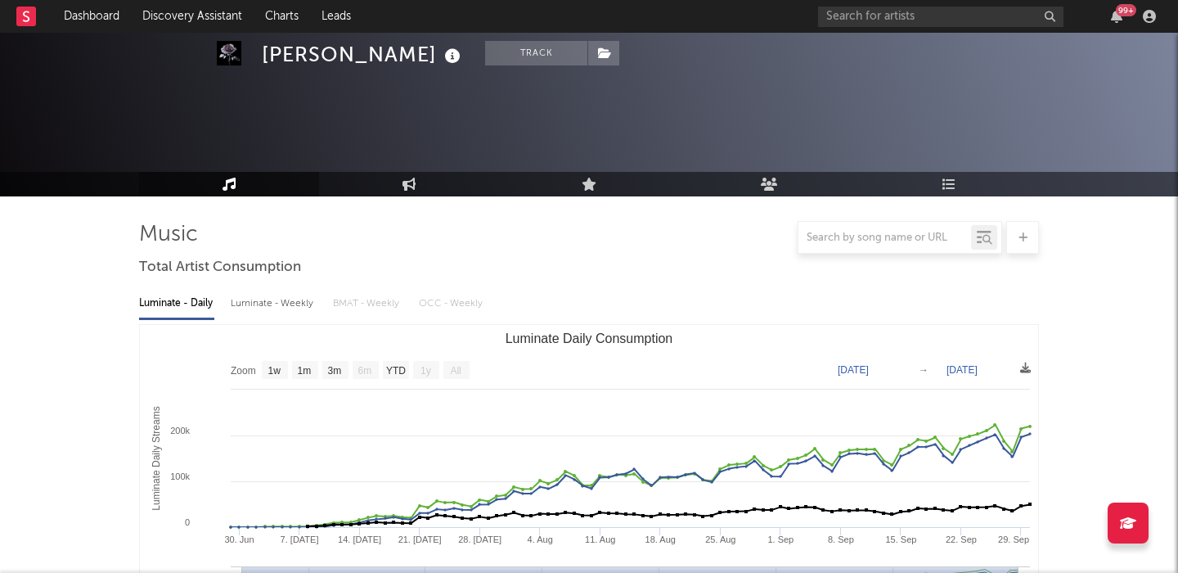
scroll to position [590, 0]
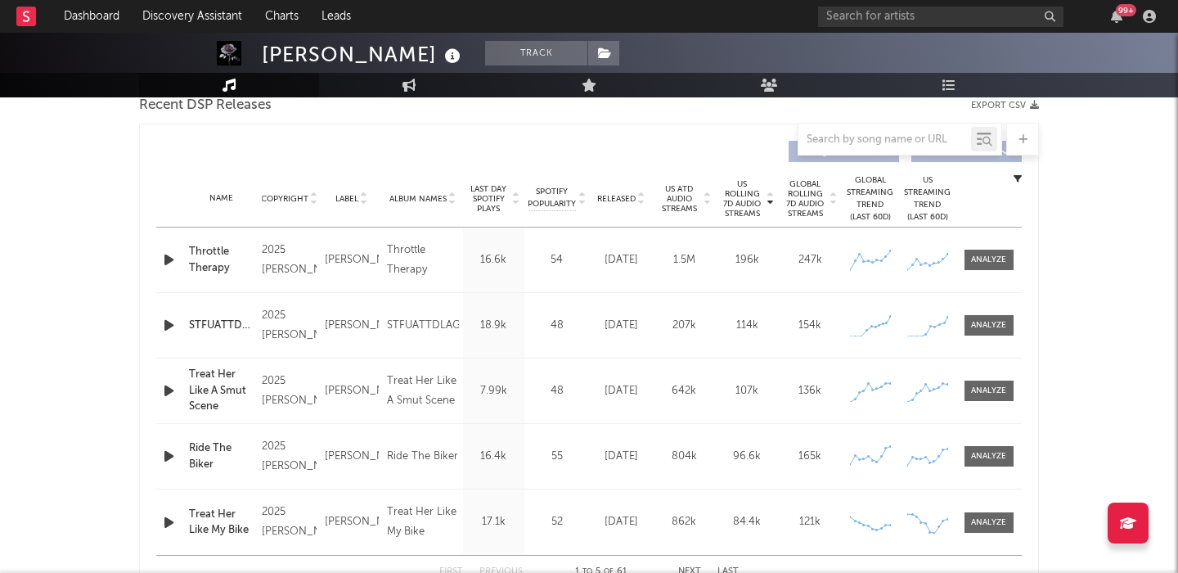
click at [171, 265] on icon "button" at bounding box center [168, 260] width 17 height 20
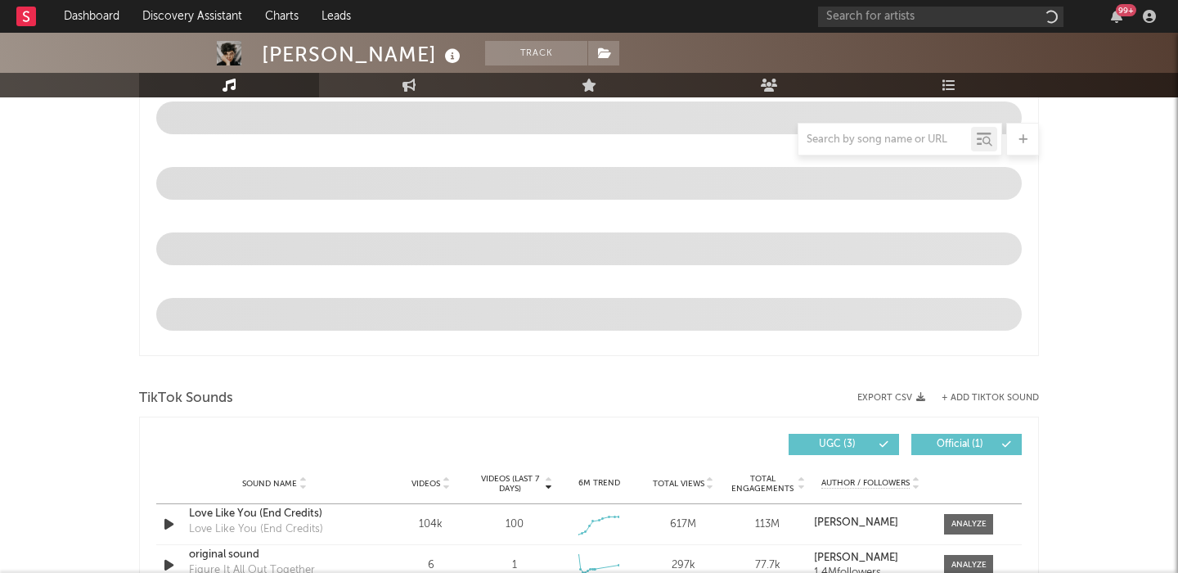
select select "6m"
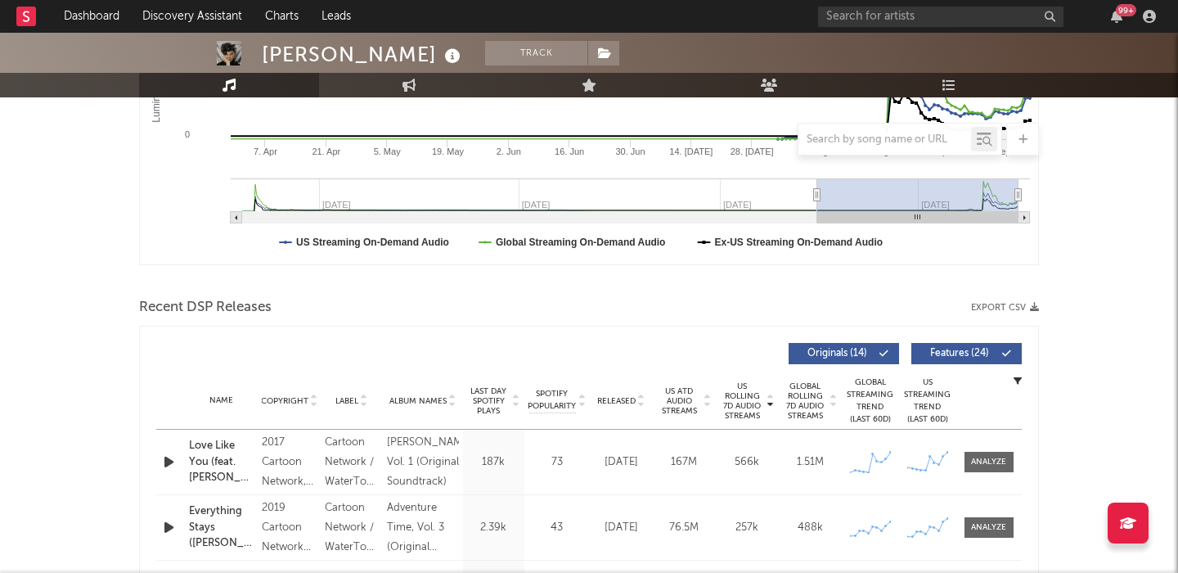
scroll to position [457, 0]
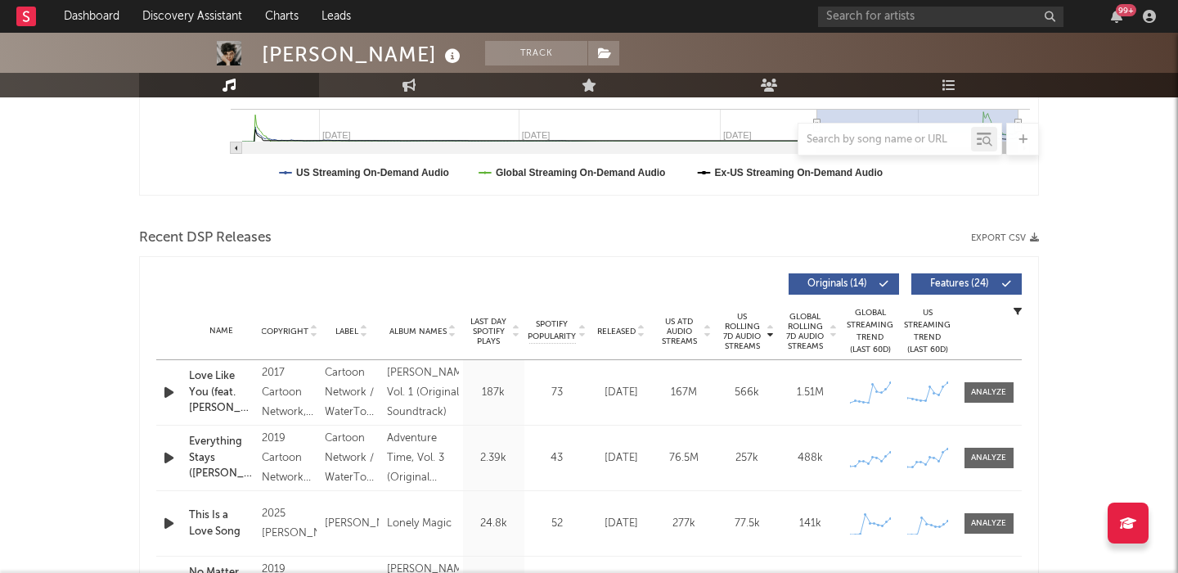
click at [169, 527] on icon "button" at bounding box center [168, 523] width 17 height 20
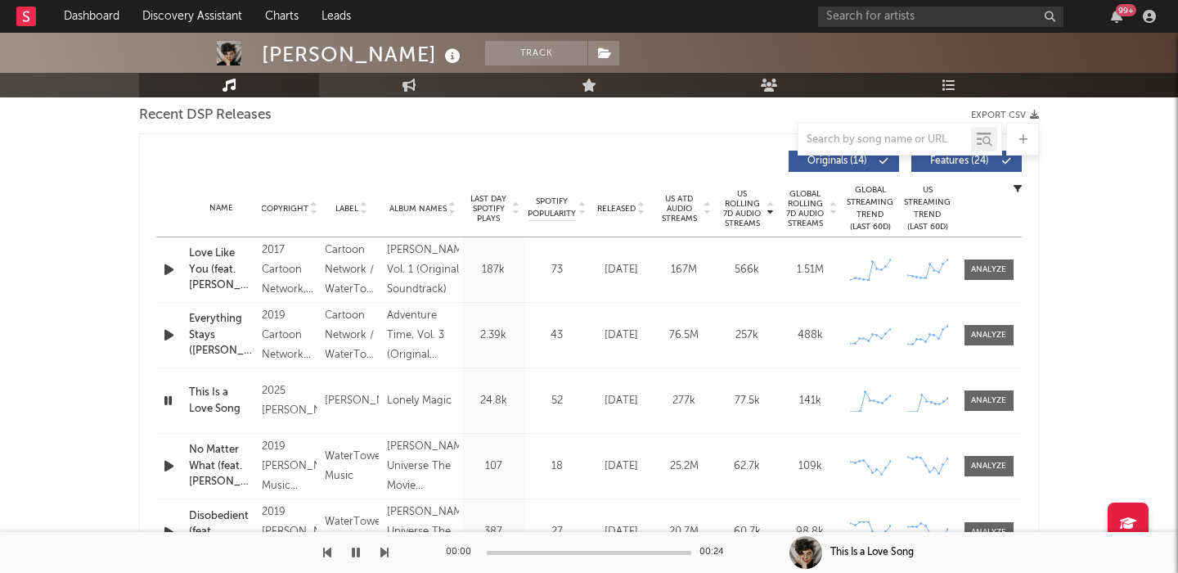
scroll to position [602, 0]
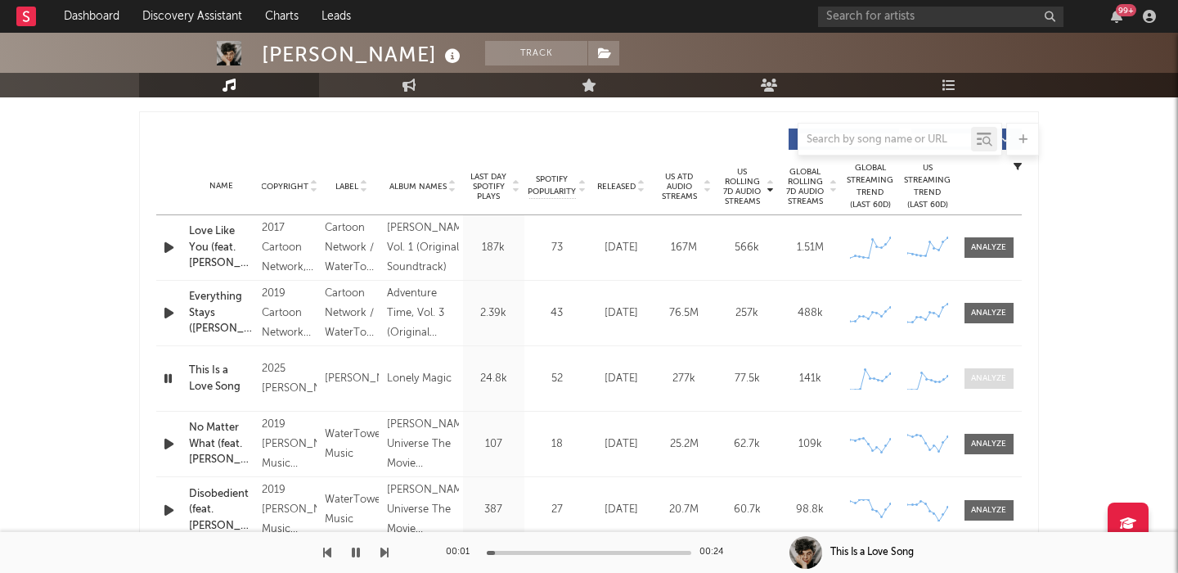
click at [989, 379] on div at bounding box center [988, 378] width 35 height 12
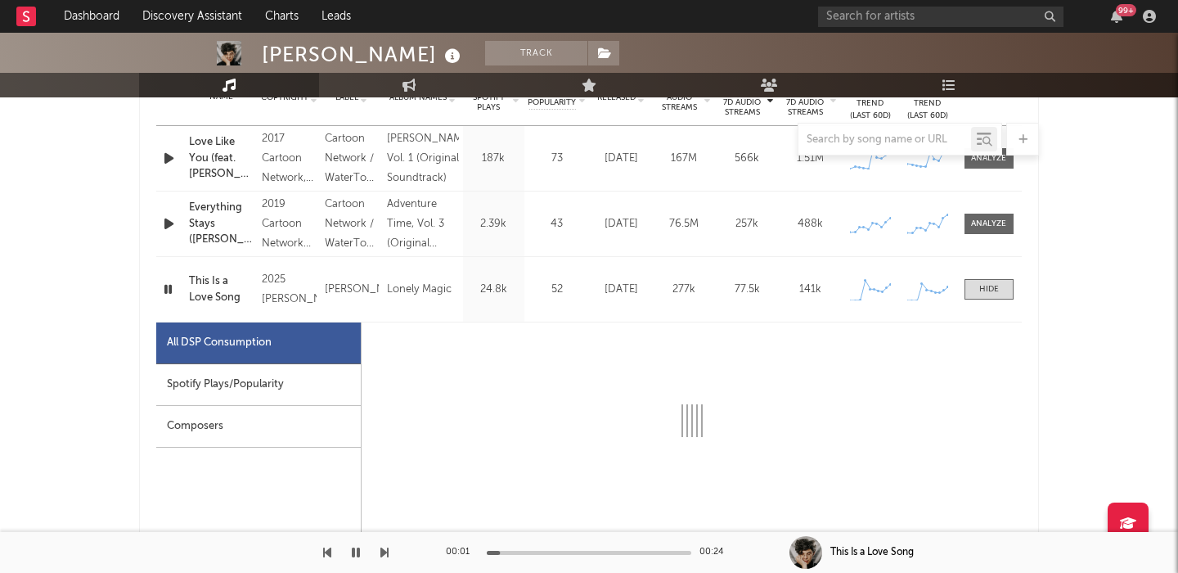
select select "1w"
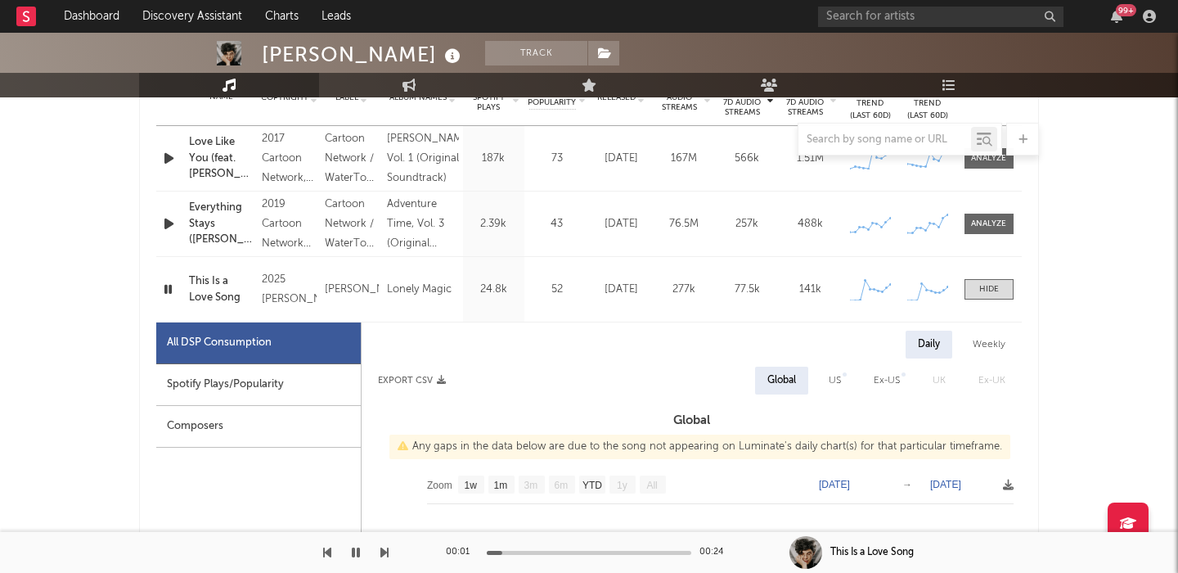
scroll to position [1017, 0]
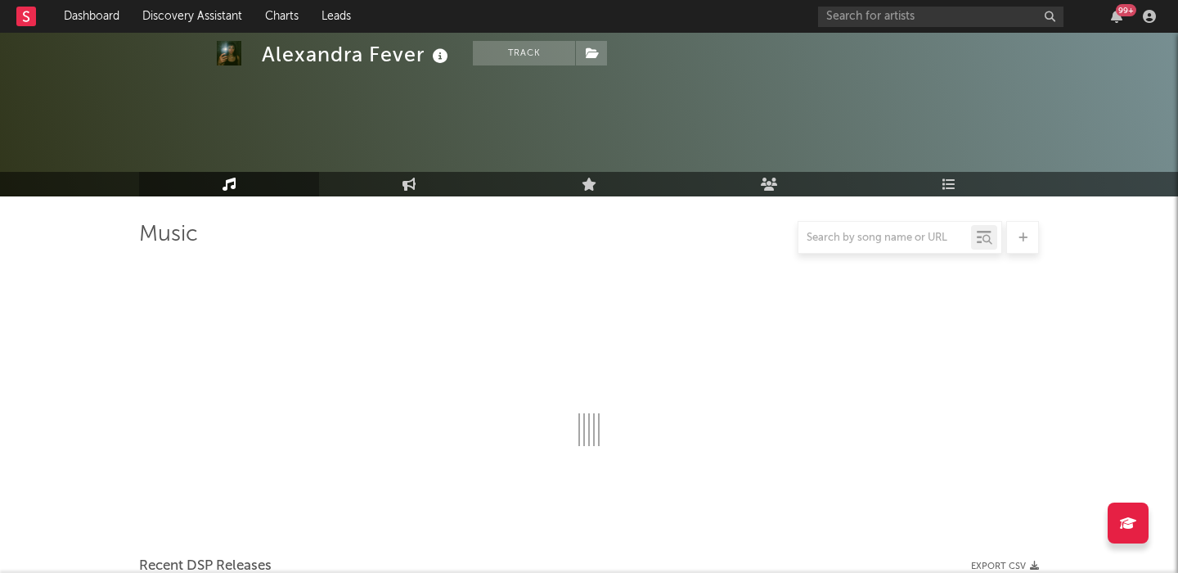
select select "6m"
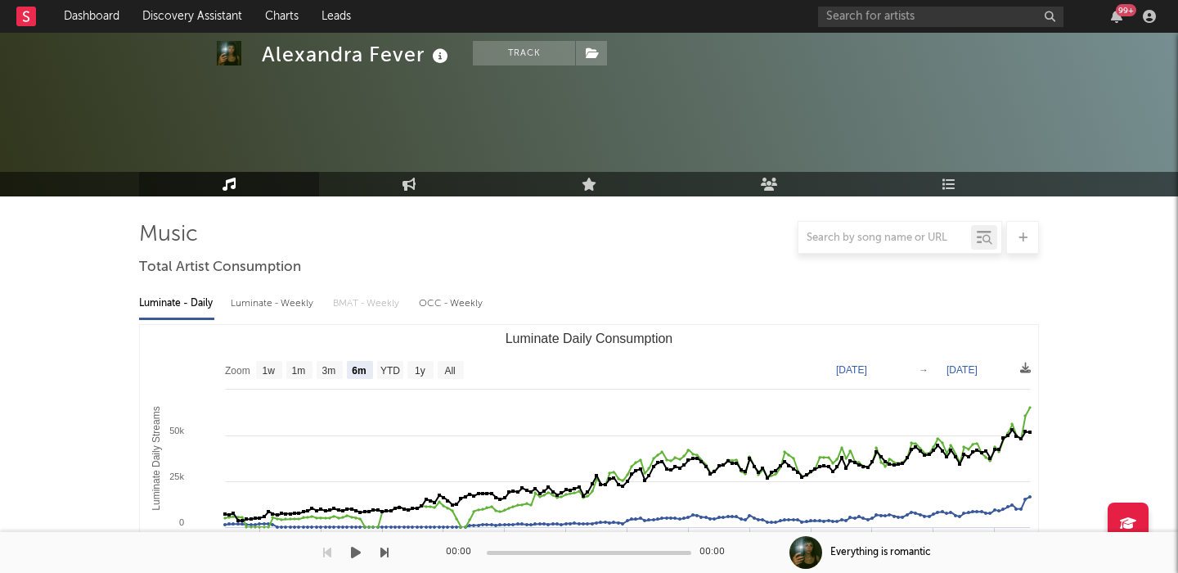
scroll to position [620, 0]
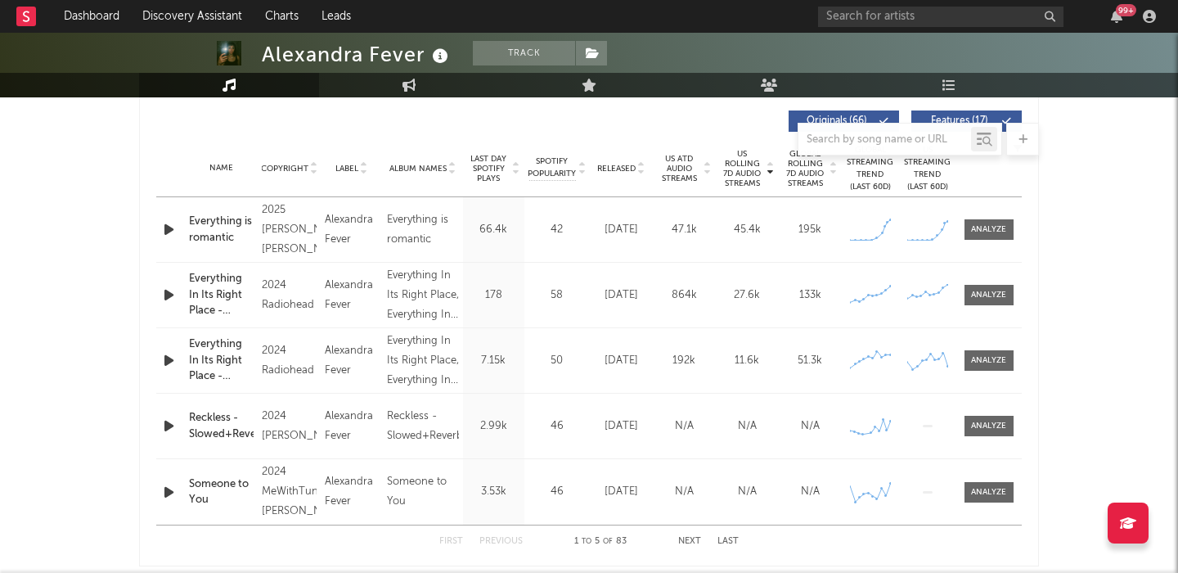
click at [172, 228] on icon "button" at bounding box center [168, 229] width 17 height 20
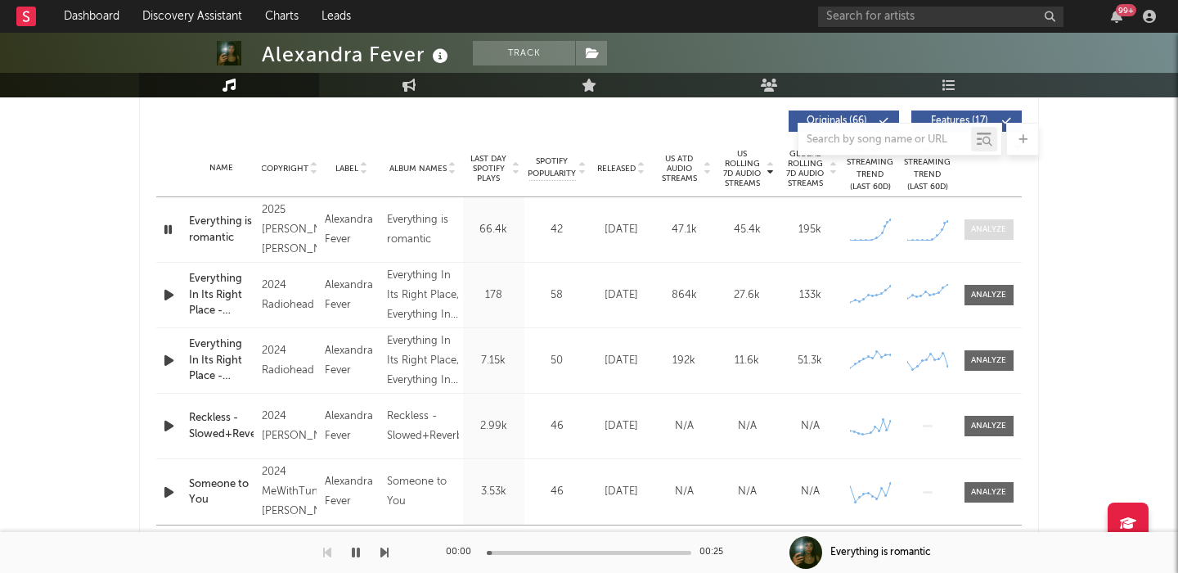
click at [996, 221] on span at bounding box center [989, 229] width 49 height 20
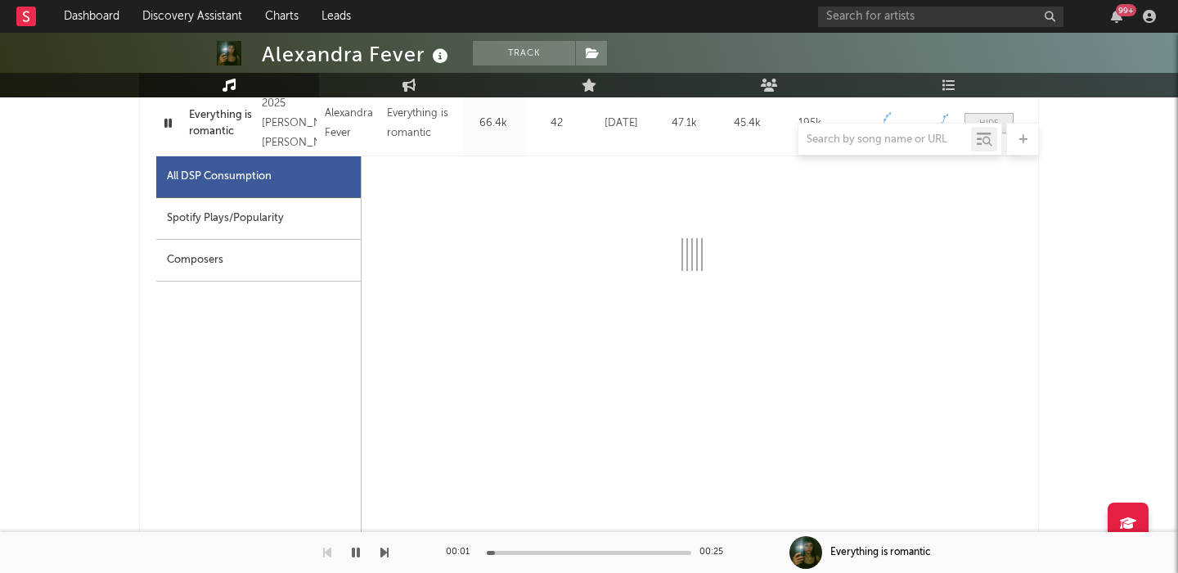
select select "1w"
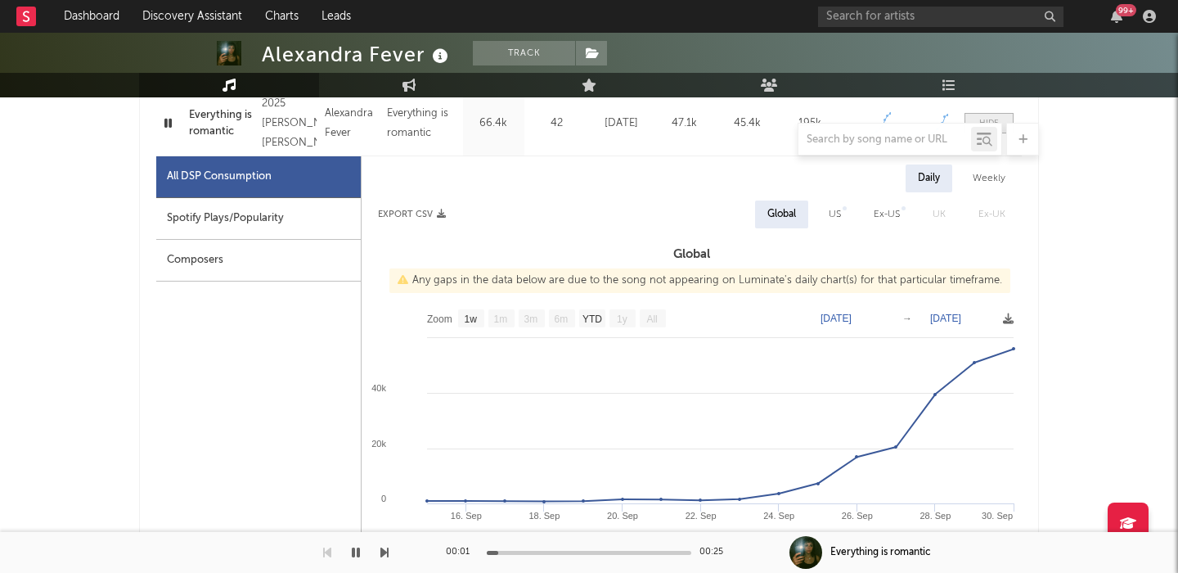
scroll to position [772, 0]
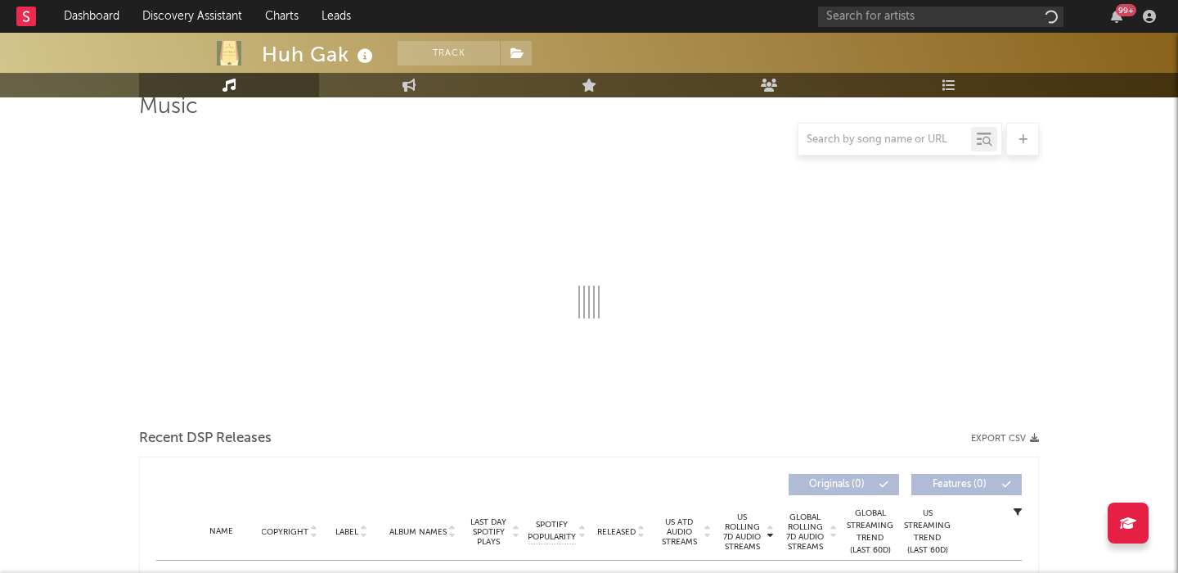
scroll to position [396, 0]
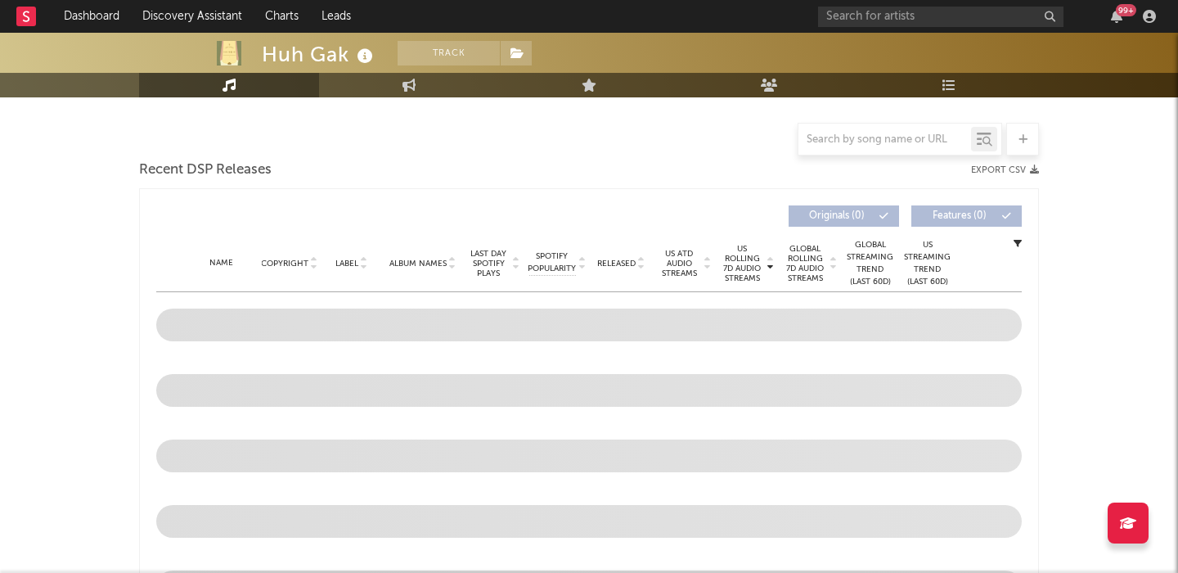
select select "6m"
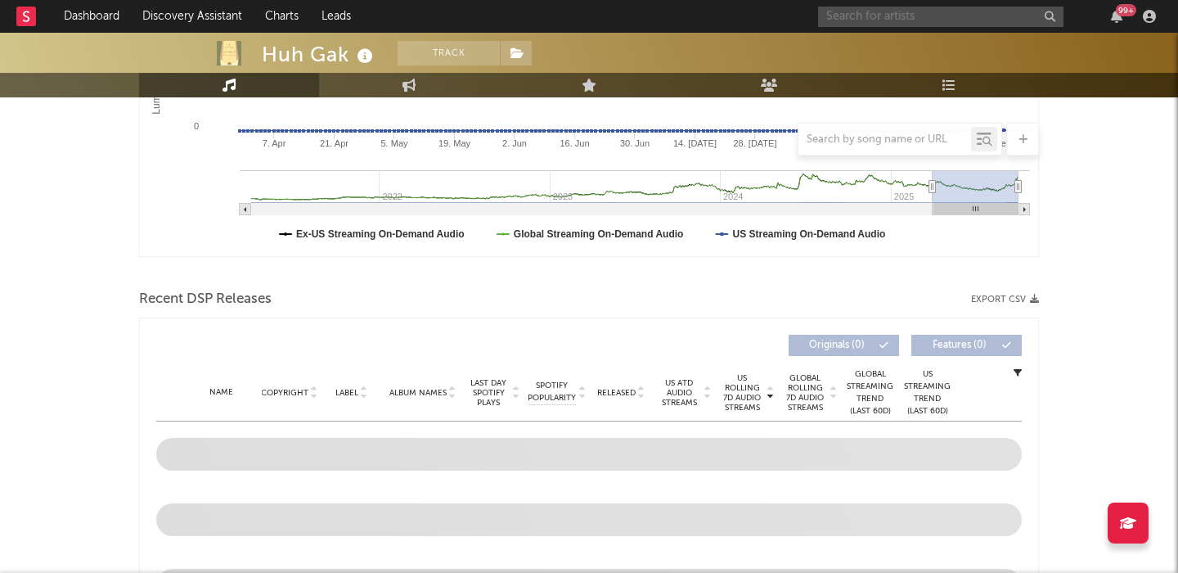
scroll to position [525, 0]
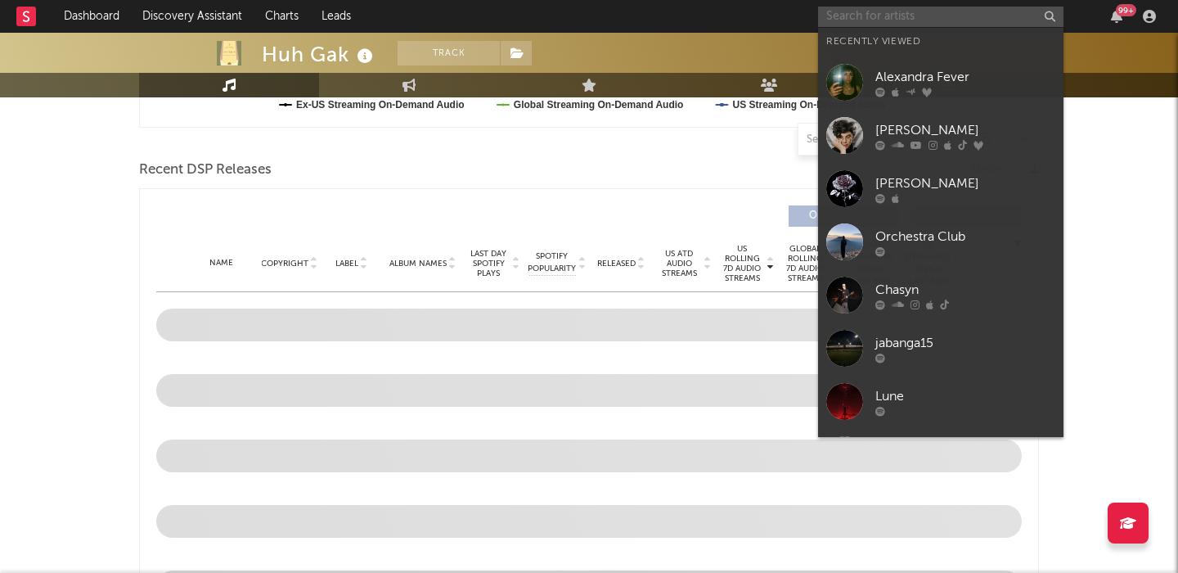
click at [870, 16] on input "text" at bounding box center [940, 17] width 245 height 20
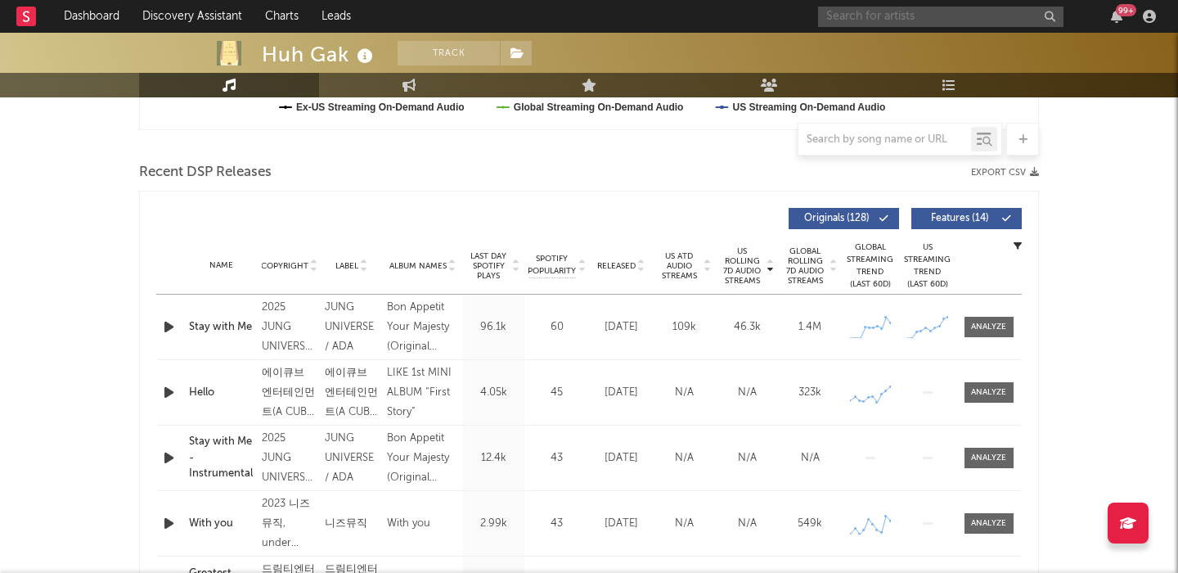
scroll to position [678, 0]
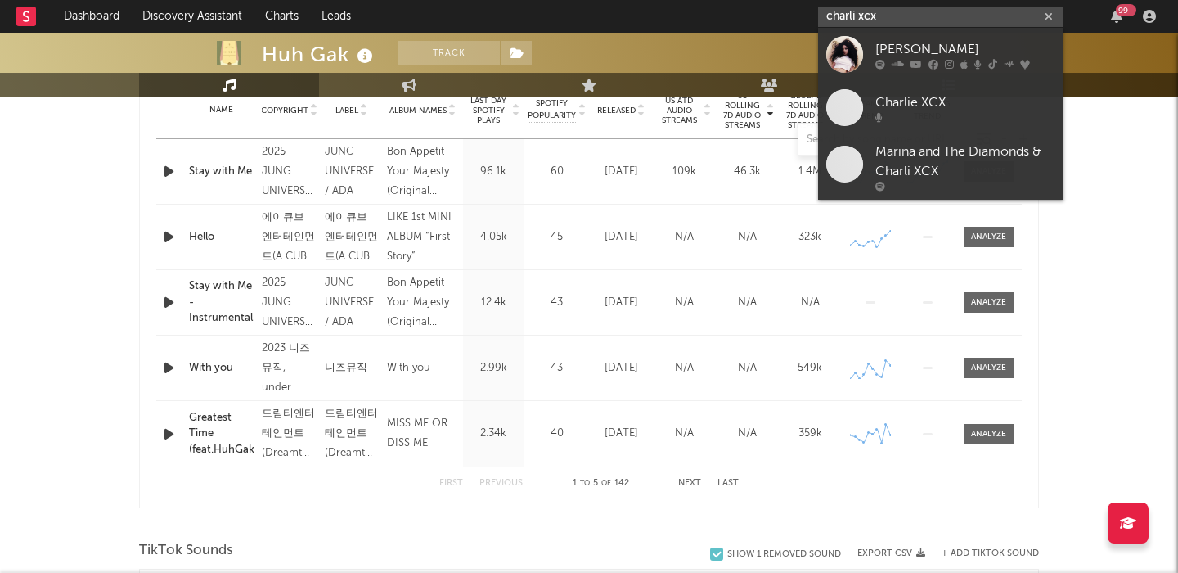
type input "charli xcx"
click at [912, 54] on div "Charli xcx" at bounding box center [965, 49] width 180 height 20
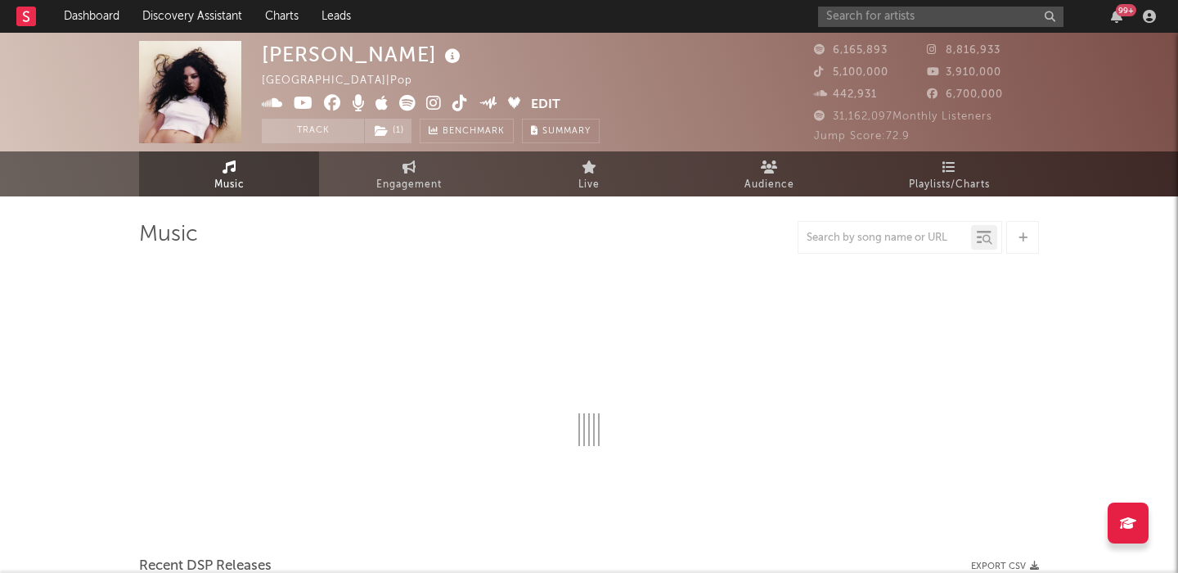
select select "6m"
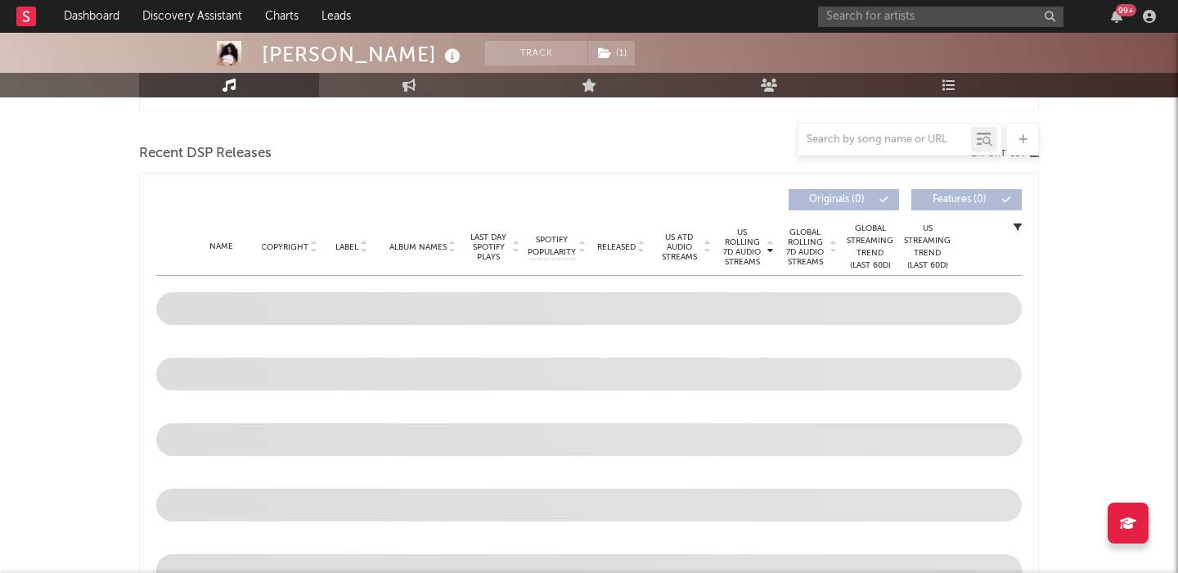
scroll to position [548, 0]
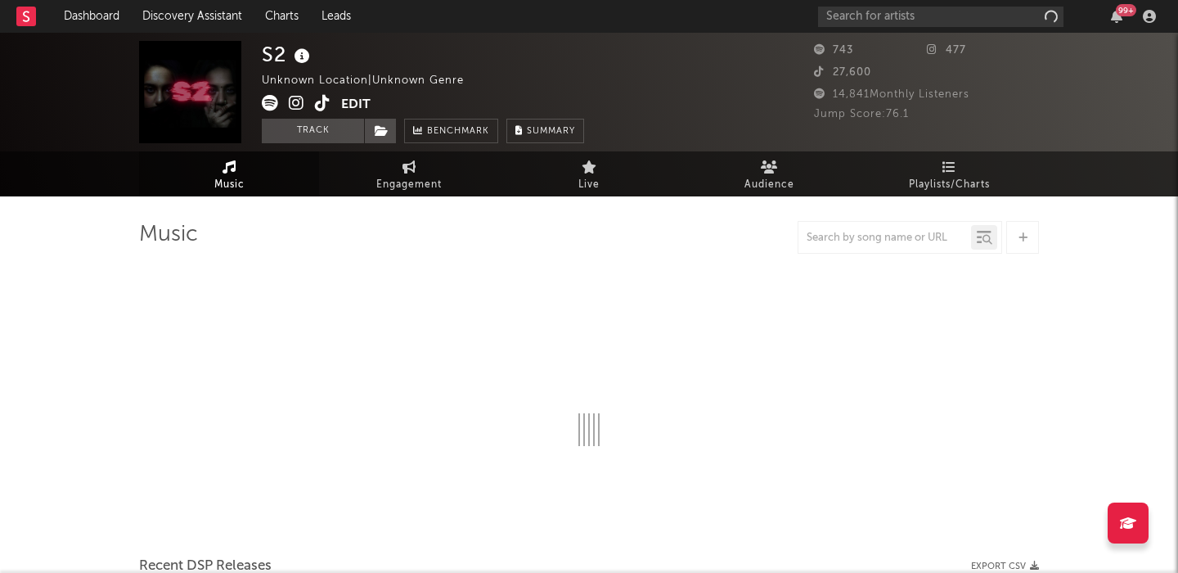
select select "1w"
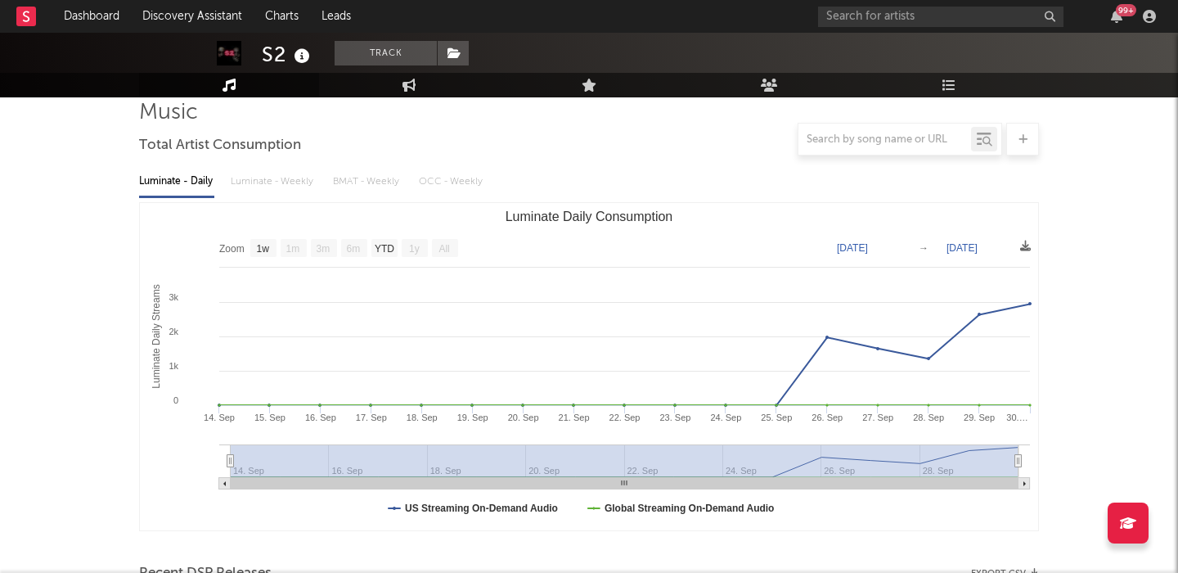
scroll to position [530, 0]
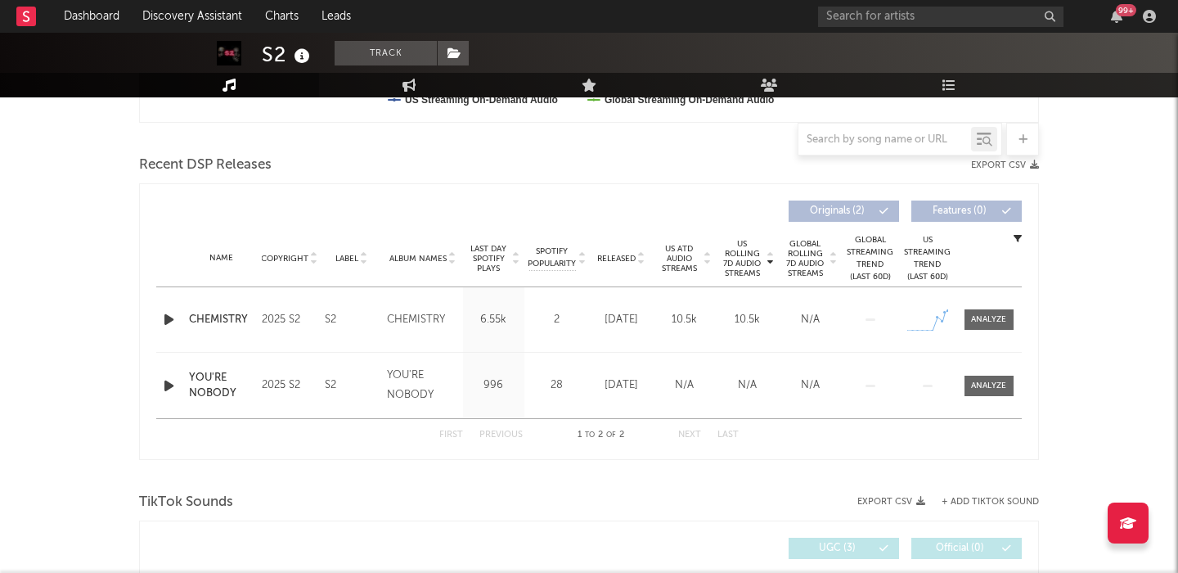
click at [167, 322] on icon "button" at bounding box center [168, 319] width 17 height 20
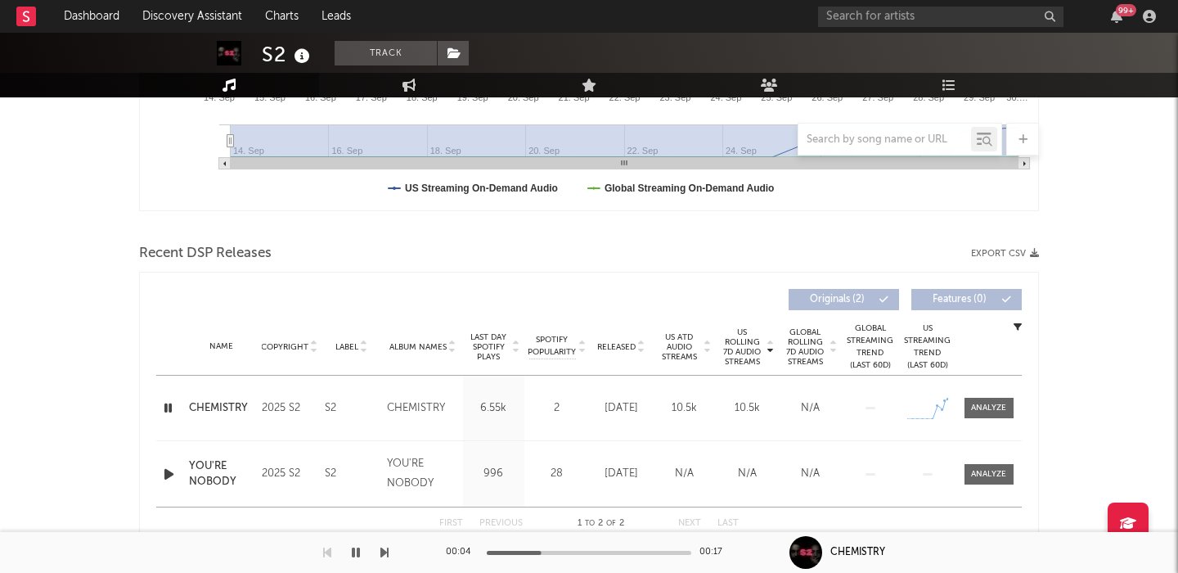
scroll to position [0, 0]
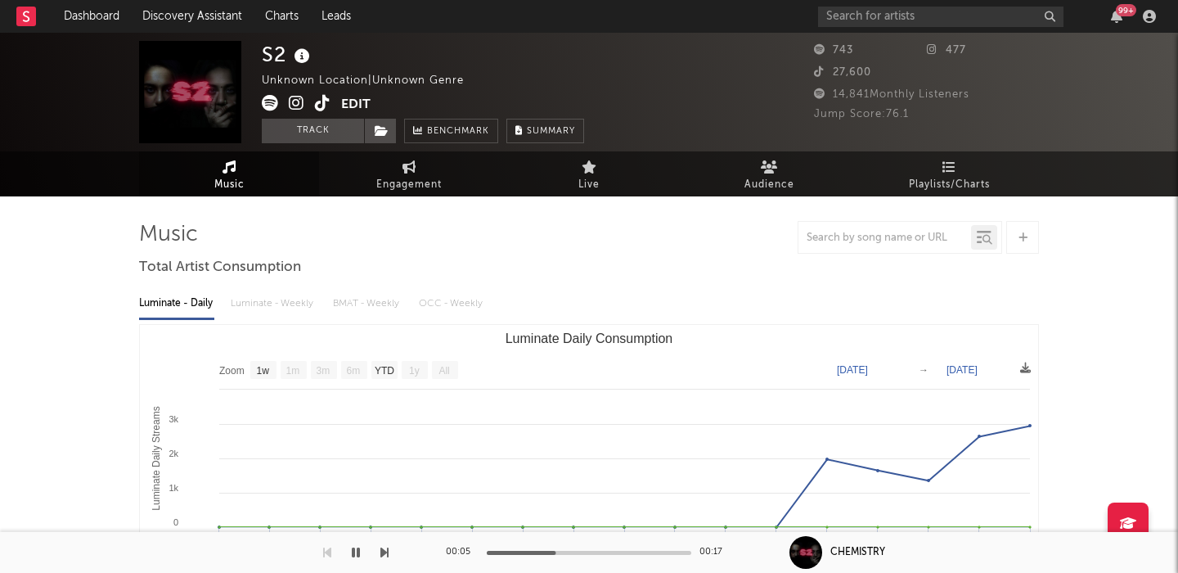
click at [335, 107] on span at bounding box center [301, 105] width 79 height 20
click at [326, 106] on icon at bounding box center [323, 103] width 16 height 16
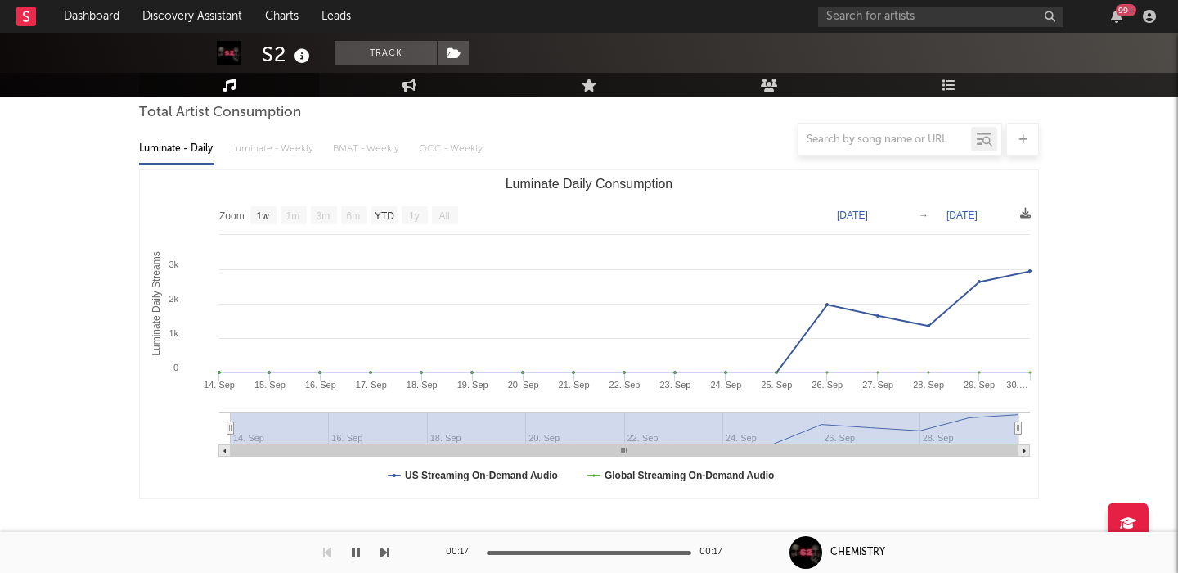
scroll to position [373, 0]
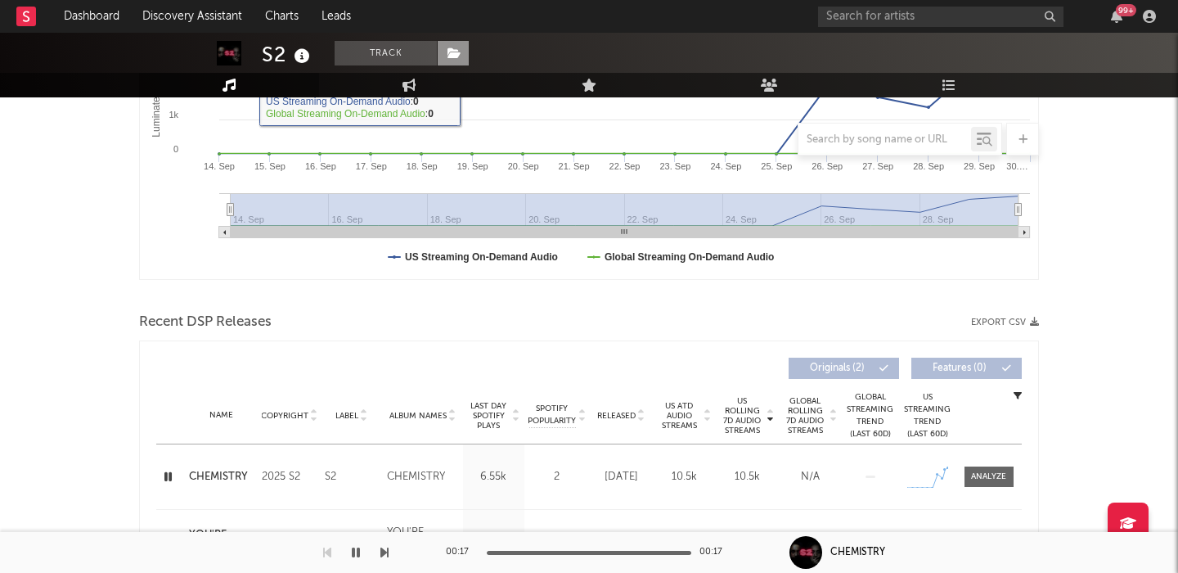
click at [452, 58] on icon at bounding box center [455, 52] width 14 height 11
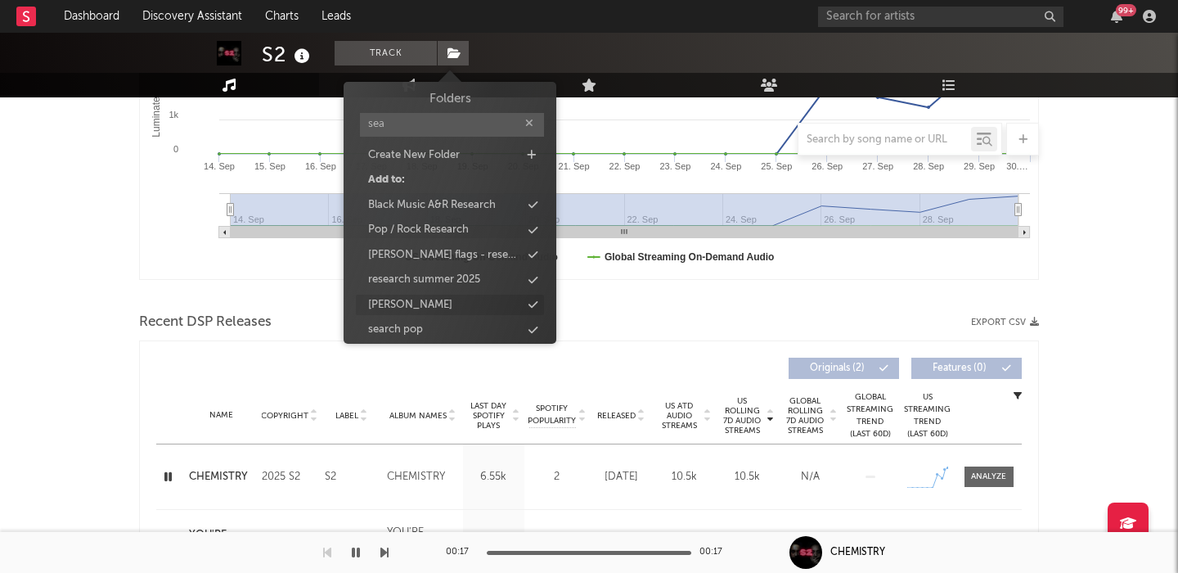
type input "sea"
click at [430, 304] on div "sean" at bounding box center [450, 305] width 188 height 21
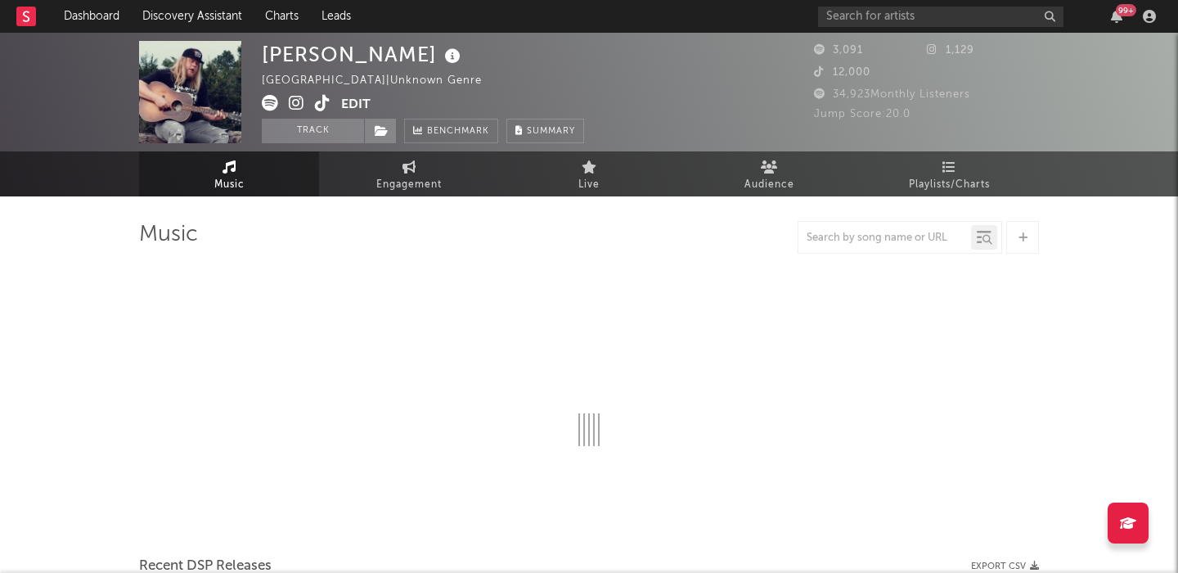
select select "6m"
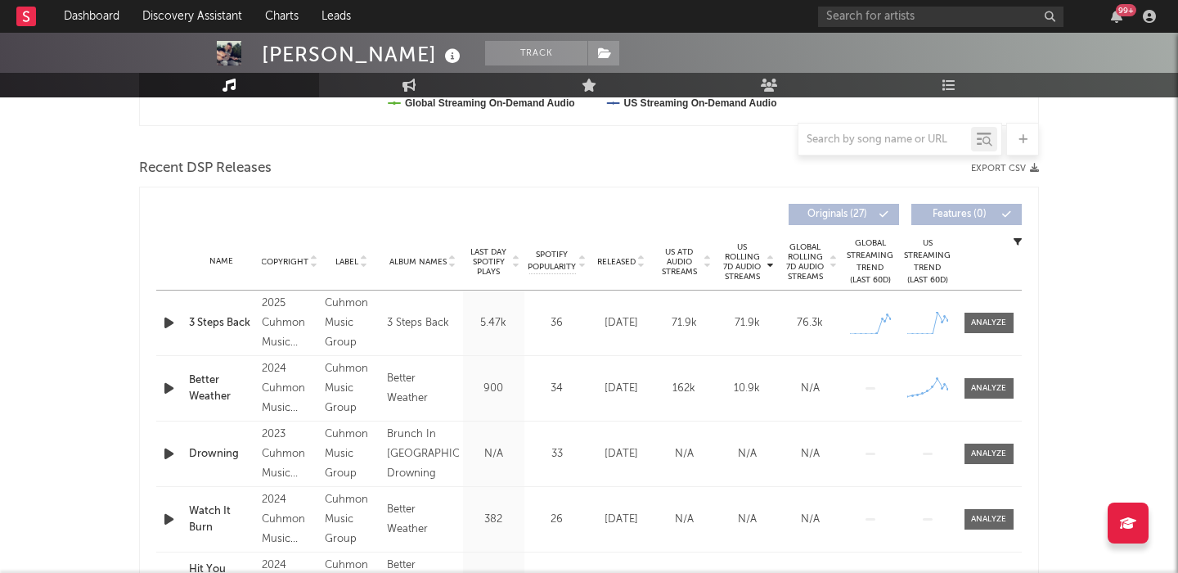
scroll to position [542, 0]
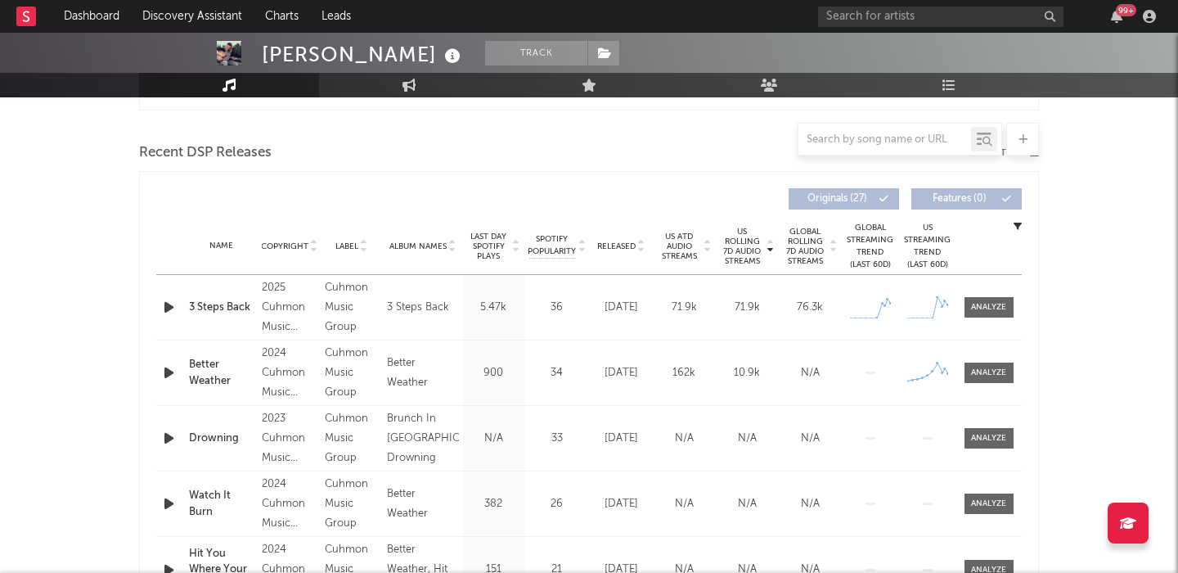
click at [169, 306] on icon "button" at bounding box center [168, 307] width 17 height 20
